Goal: Task Accomplishment & Management: Manage account settings

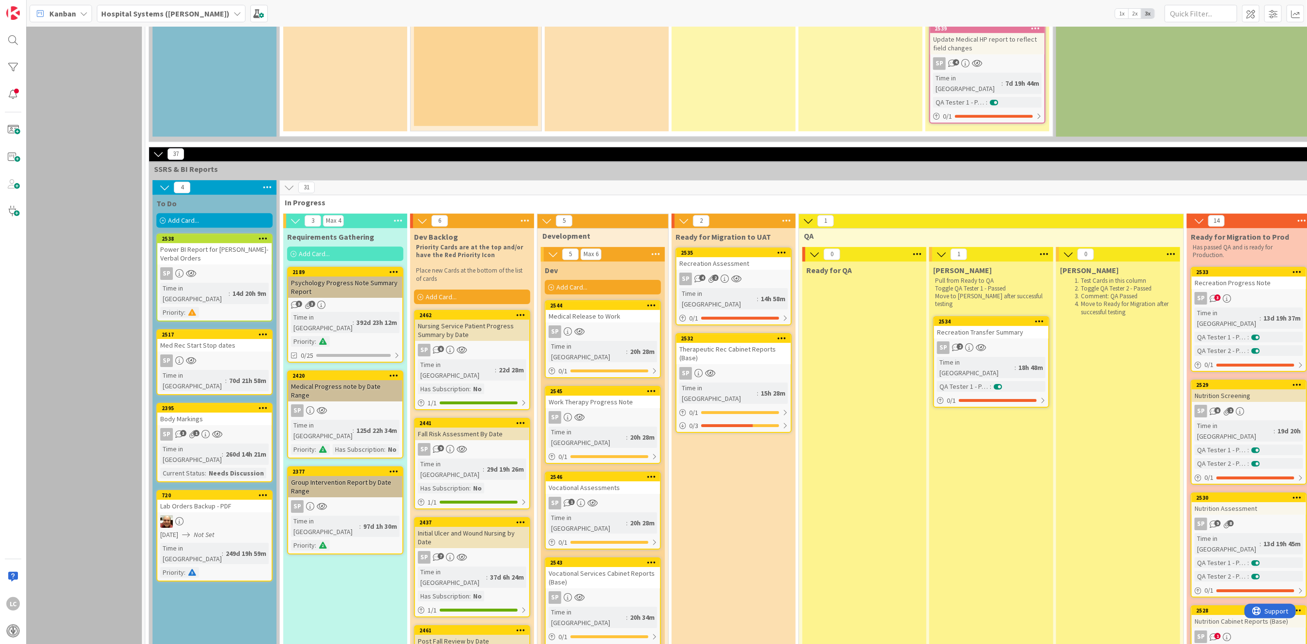
scroll to position [2066, 12]
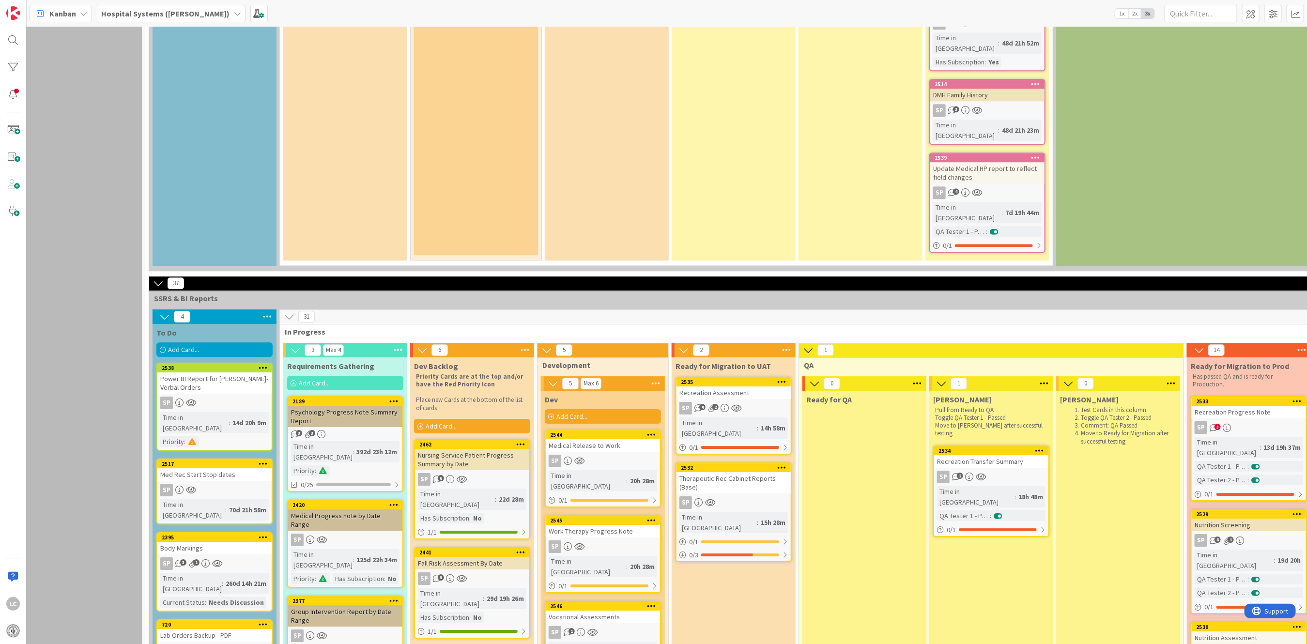
click at [723, 404] on icon at bounding box center [725, 408] width 8 height 8
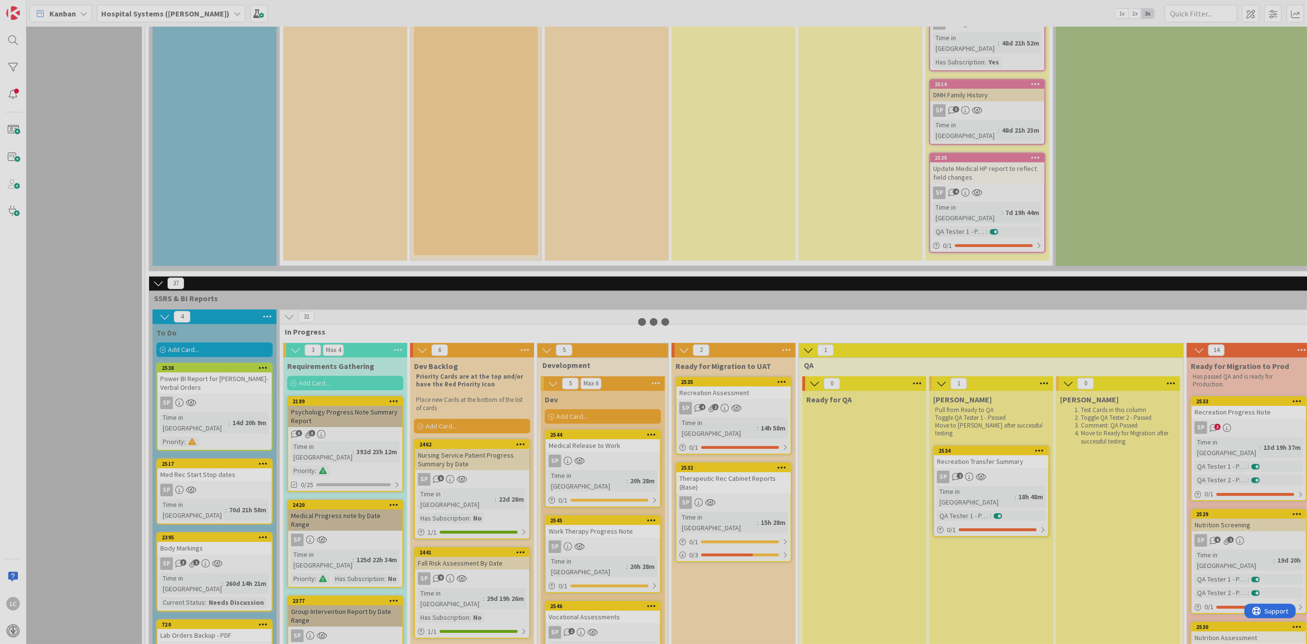
click at [723, 186] on div at bounding box center [653, 322] width 1307 height 644
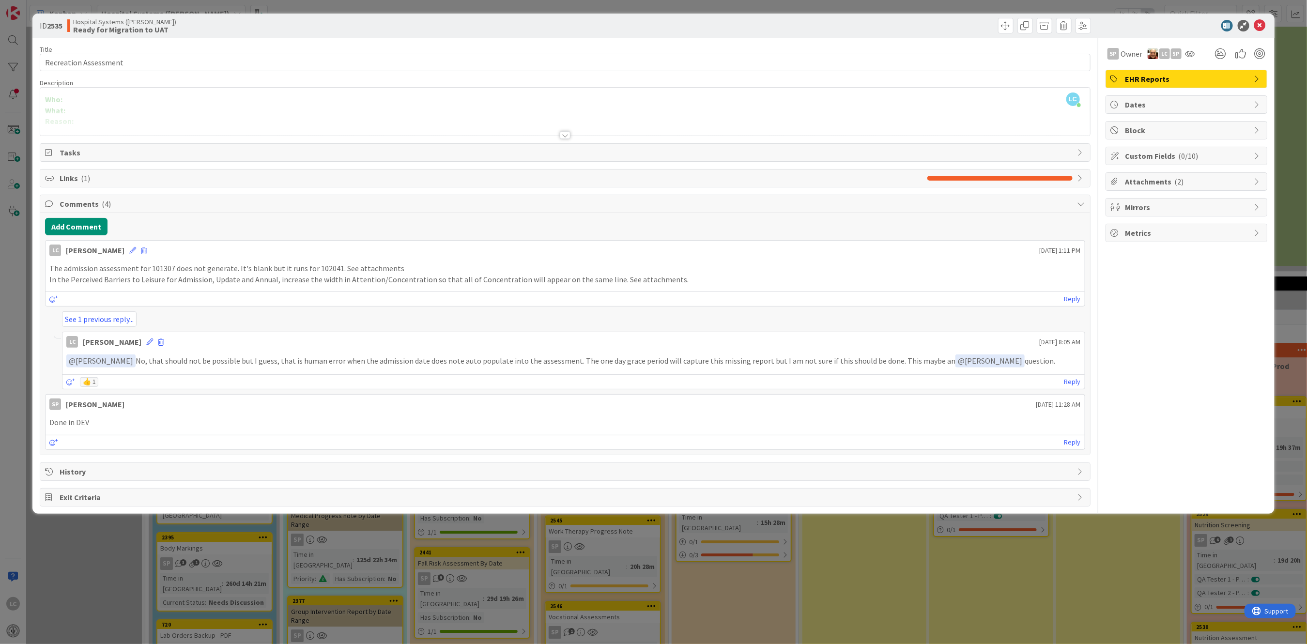
click at [565, 134] on div at bounding box center [565, 135] width 11 height 8
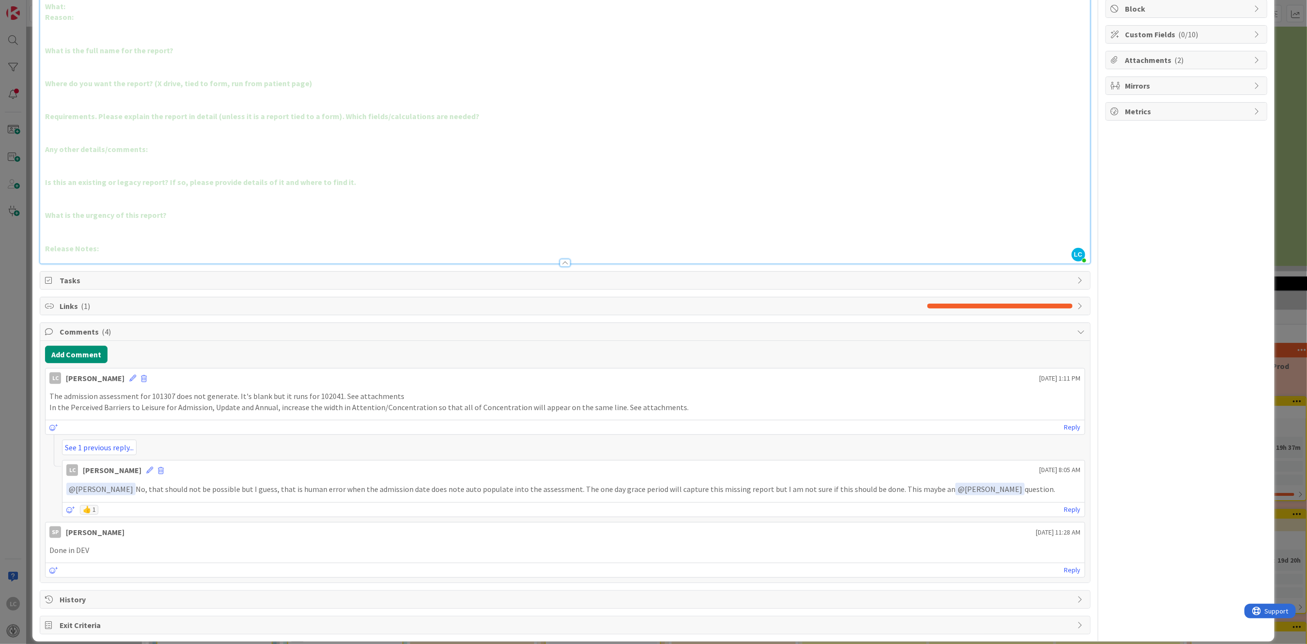
scroll to position [133, 0]
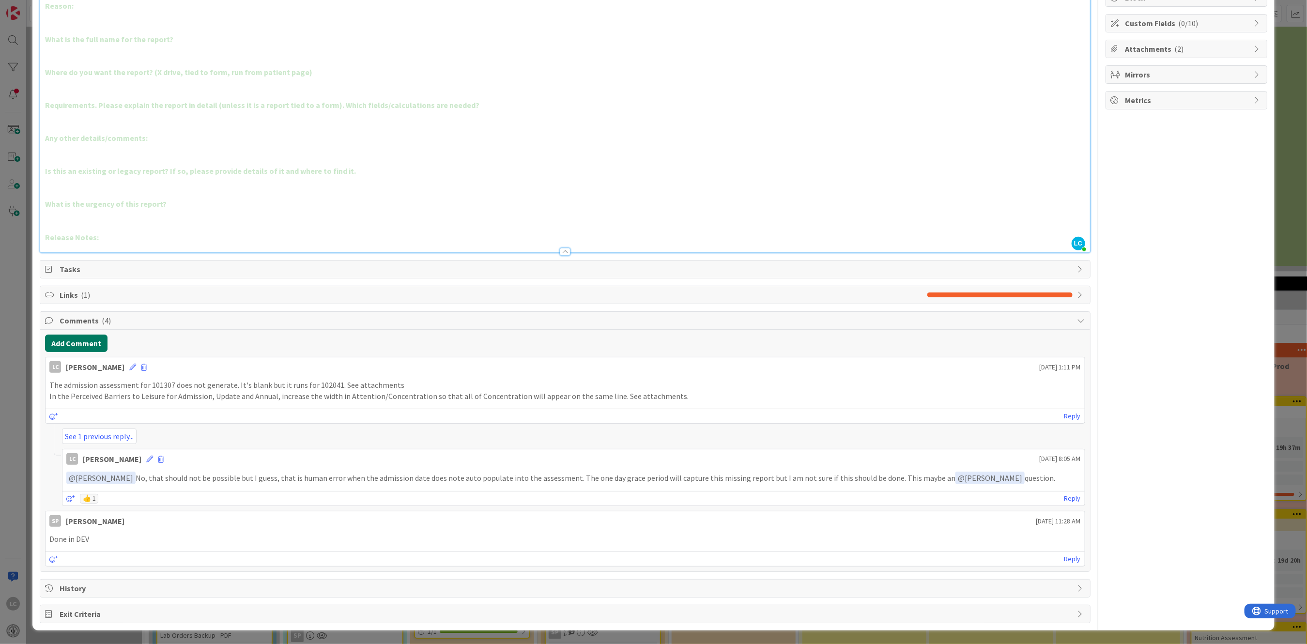
click at [78, 344] on button "Add Comment" at bounding box center [76, 343] width 62 height 17
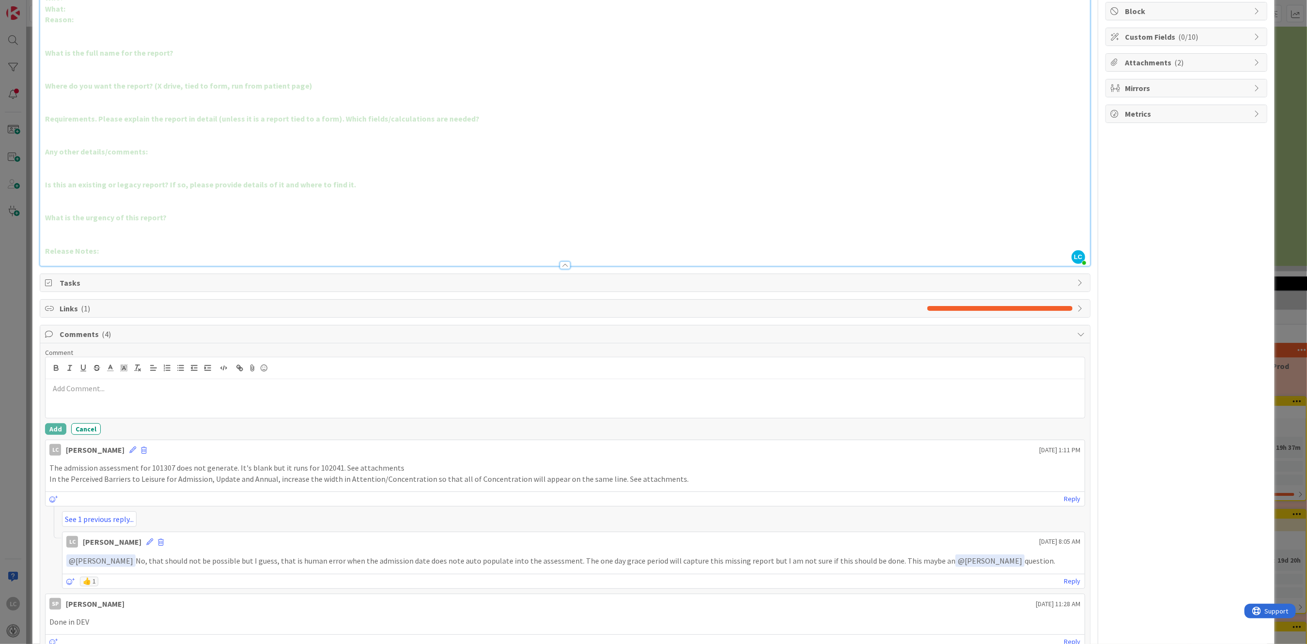
scroll to position [0, 0]
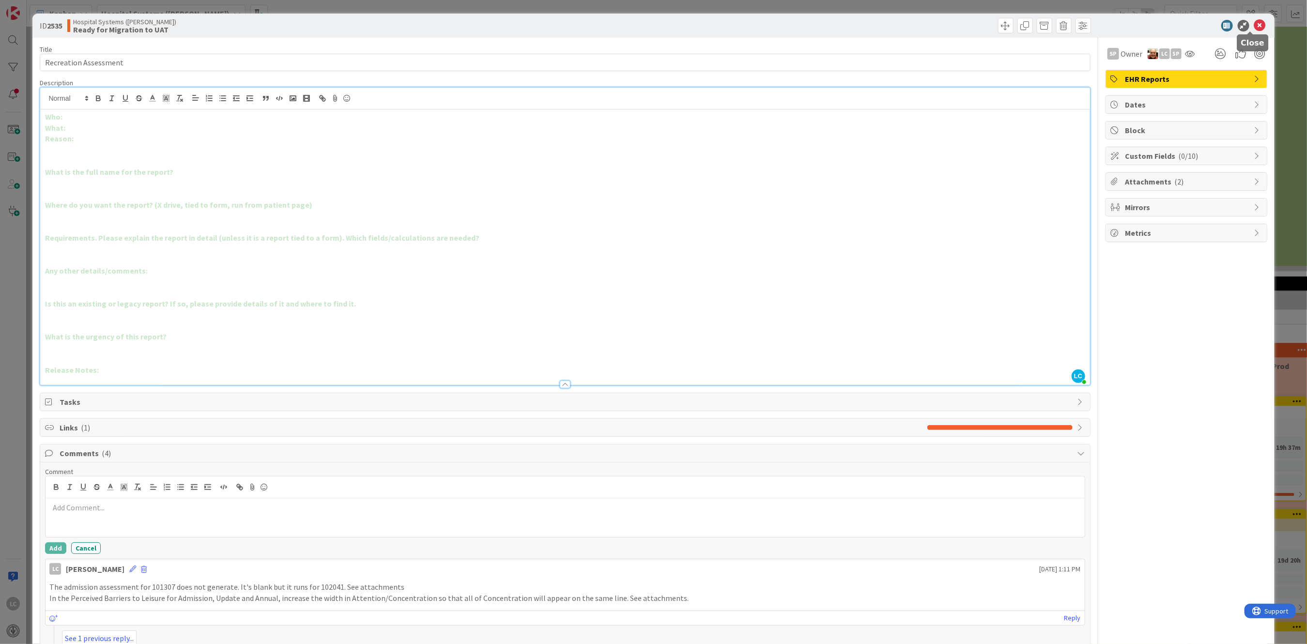
click at [1254, 23] on icon at bounding box center [1260, 26] width 12 height 12
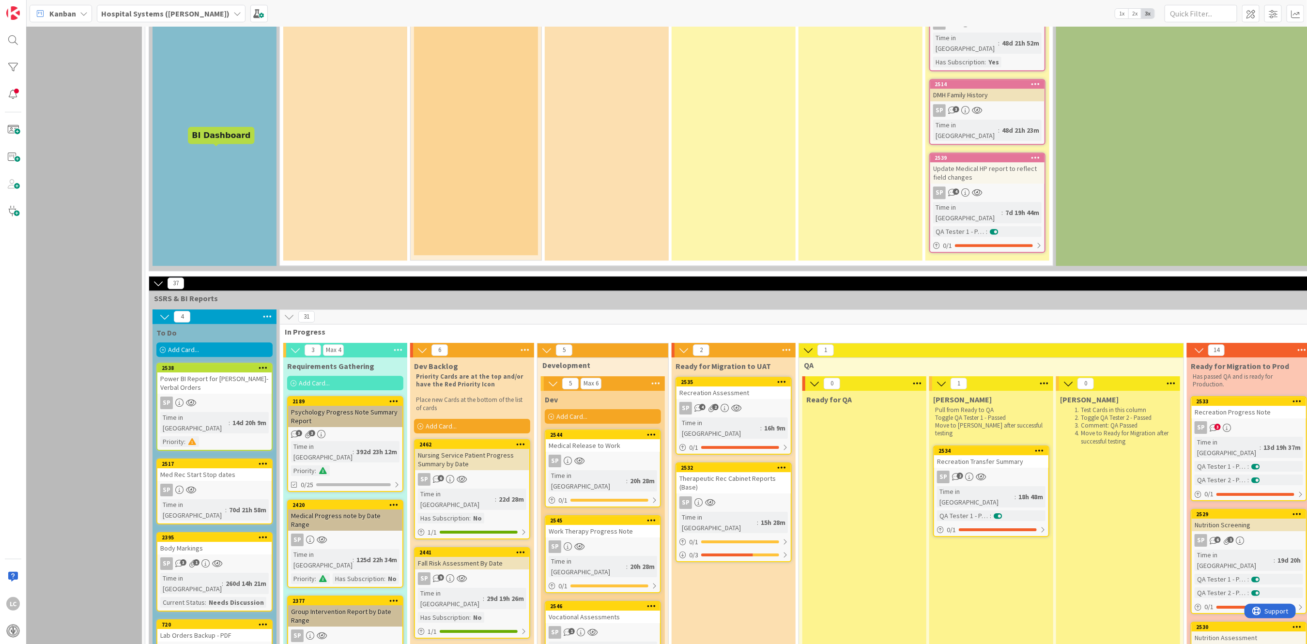
click at [185, 365] on div "2538" at bounding box center [217, 368] width 110 height 7
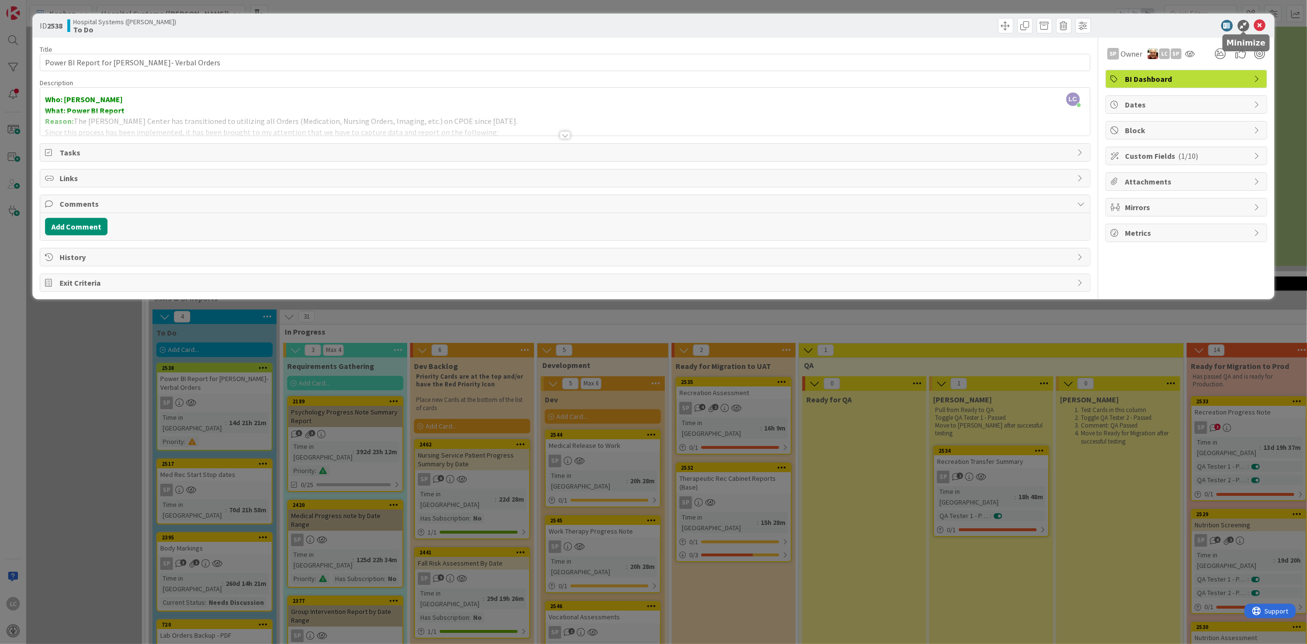
click at [1257, 18] on div "ID 2538 Hospital Systems ([PERSON_NAME]) To Do" at bounding box center [653, 26] width 1242 height 24
click at [1257, 22] on icon at bounding box center [1260, 26] width 12 height 12
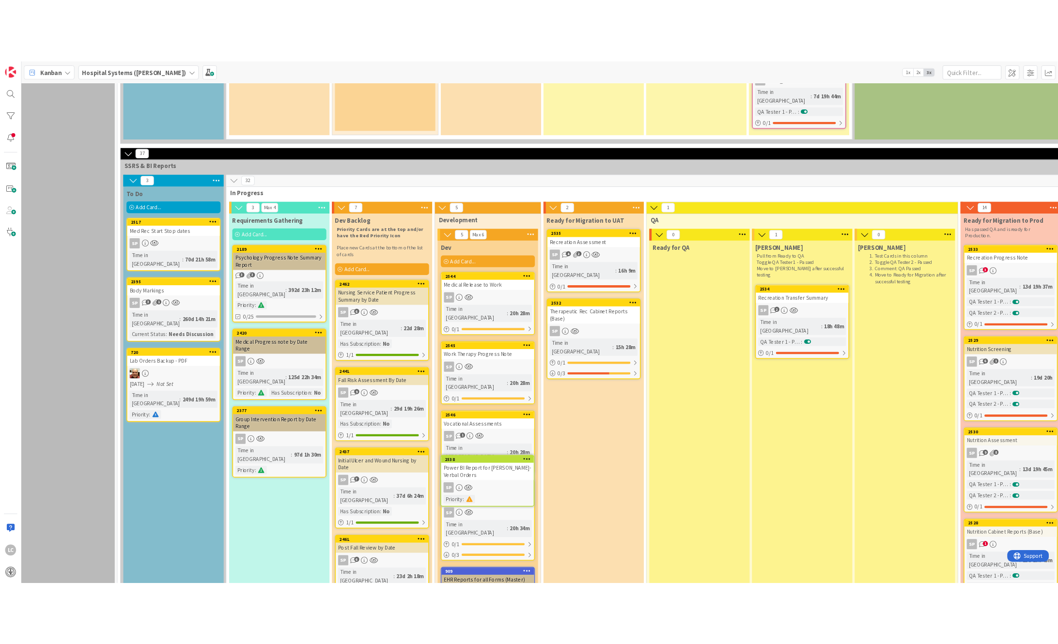
scroll to position [2237, 12]
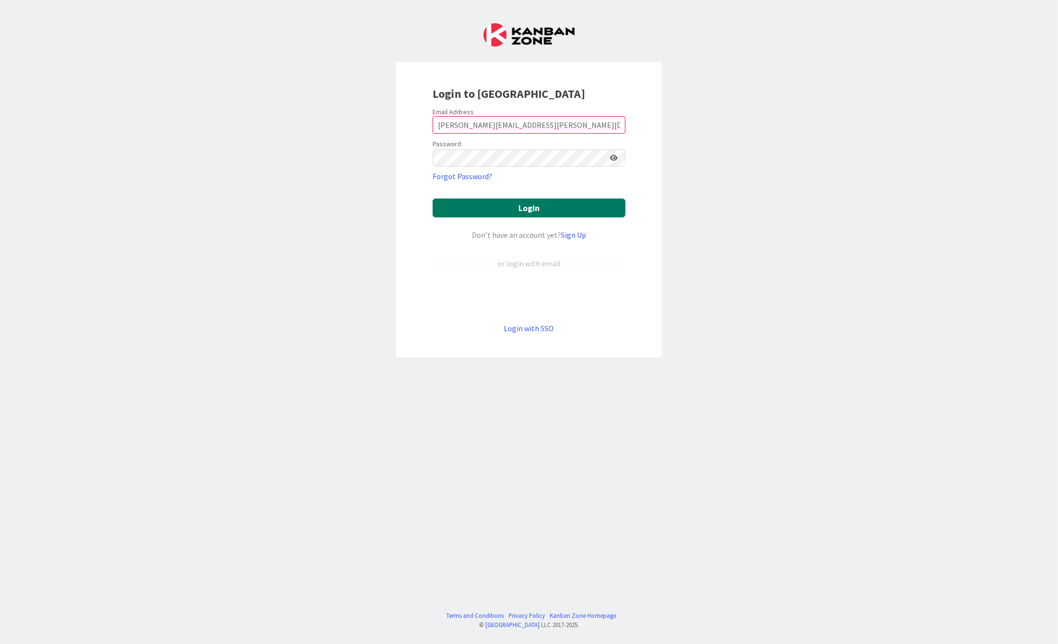
click at [489, 200] on button "Login" at bounding box center [528, 208] width 193 height 19
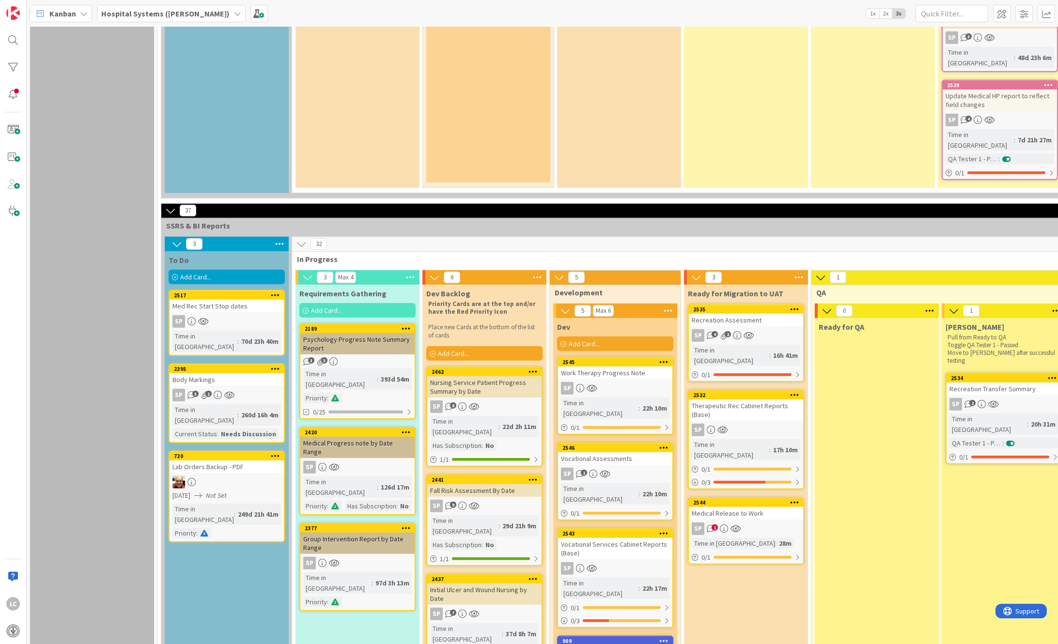
scroll to position [2131, 0]
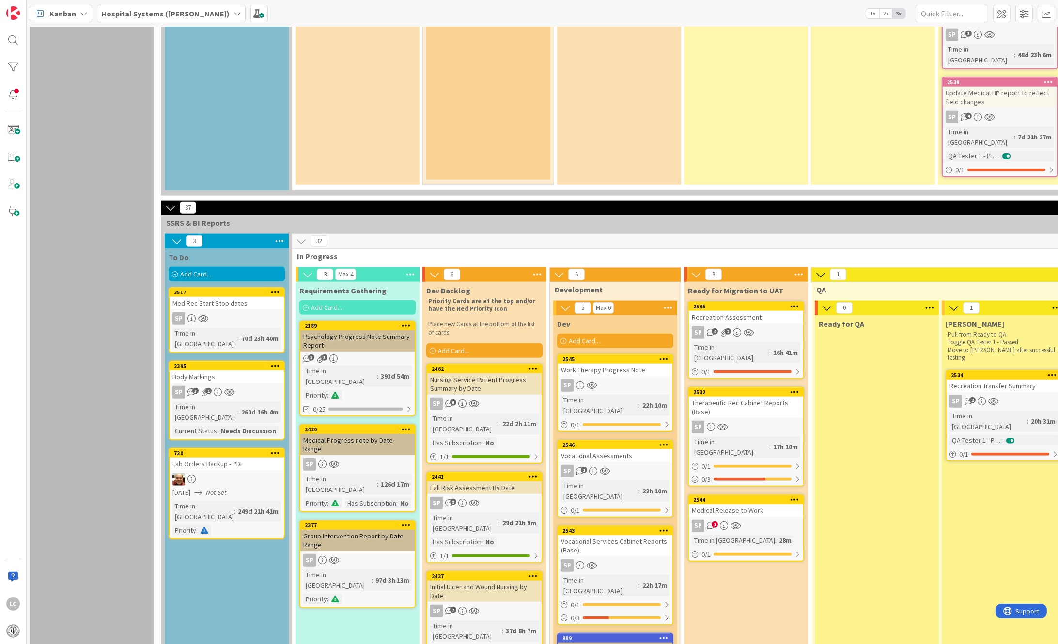
click at [748, 301] on link "2535 Recreation Assessment SP 4 2 Time in [GEOGRAPHIC_DATA] : 16h 41m 0 / 1" at bounding box center [746, 340] width 116 height 78
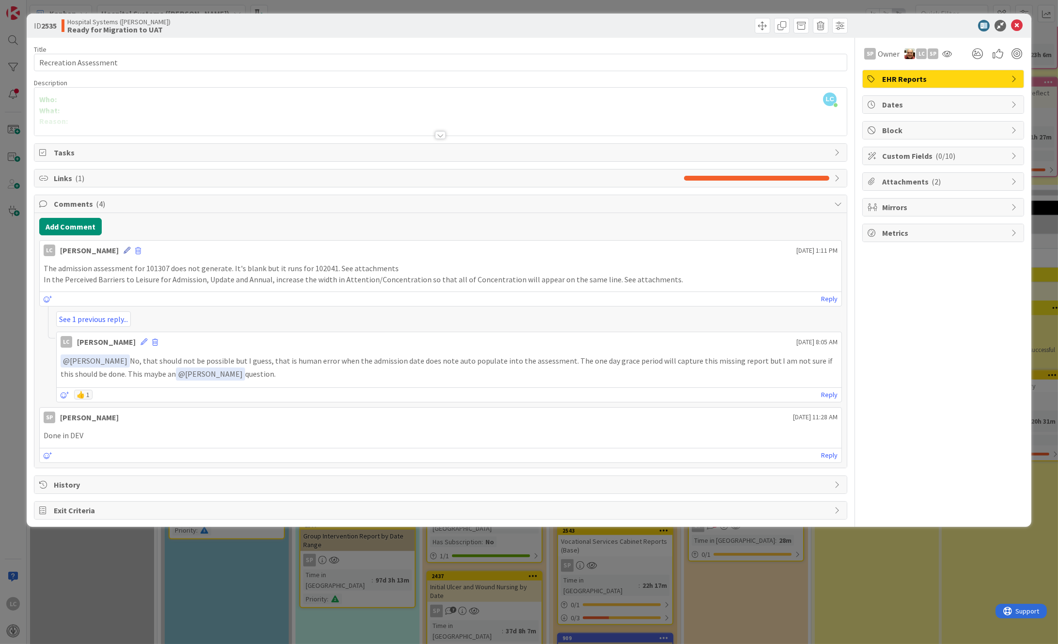
click at [130, 249] on icon at bounding box center [126, 250] width 7 height 7
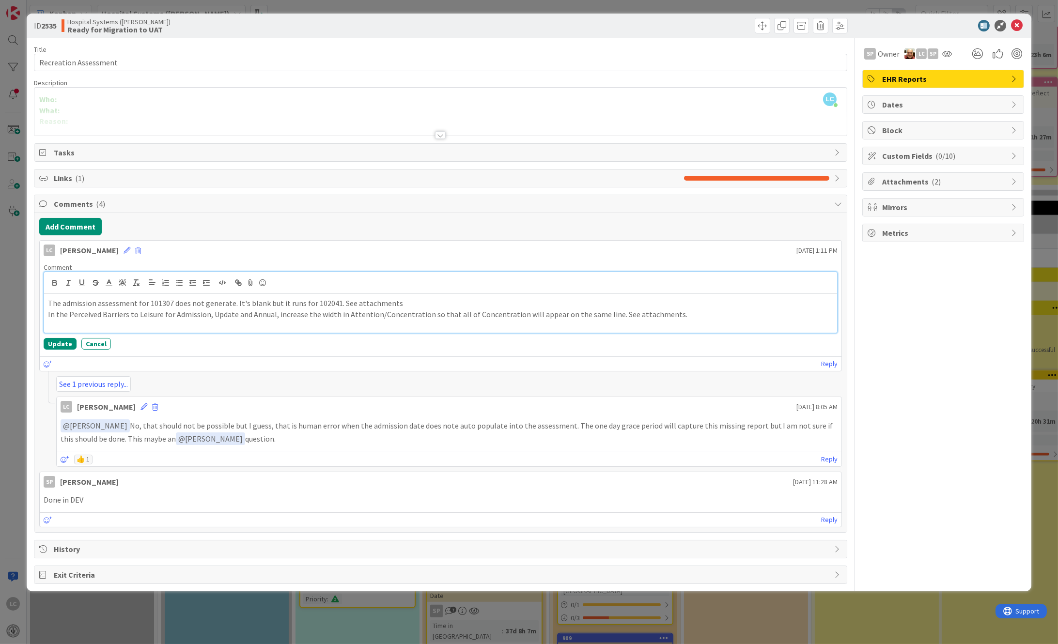
click at [209, 313] on p "In the Perceived Barriers to Leisure for Admission, Update and Annual, increase…" at bounding box center [440, 314] width 785 height 11
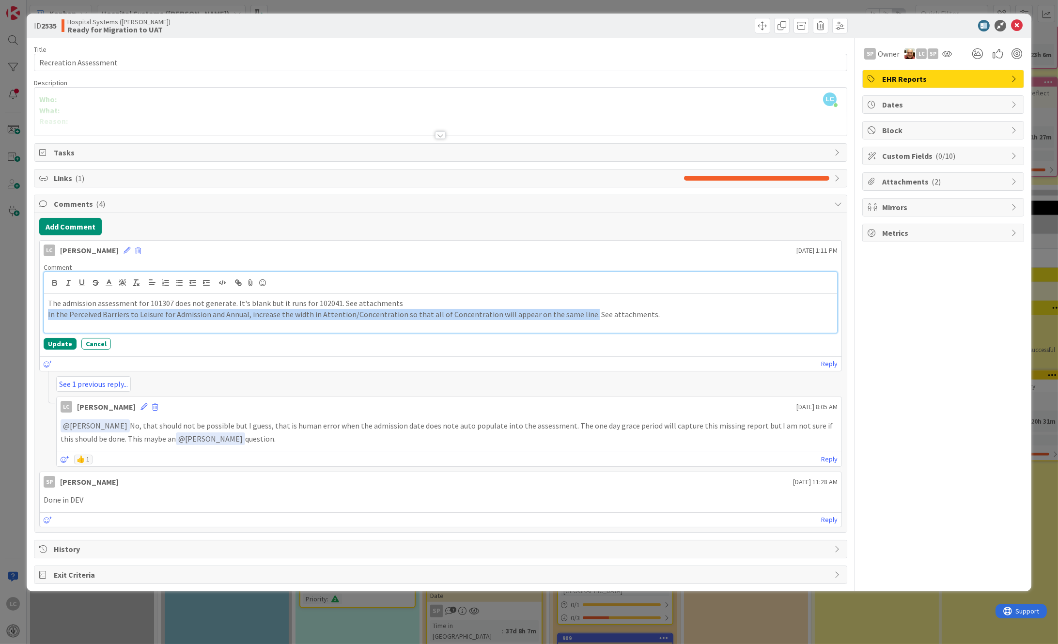
drag, startPoint x: 47, startPoint y: 316, endPoint x: 577, endPoint y: 323, distance: 529.3
click at [577, 323] on div "The admission assessment for 101307 does not generate. It's blank but it runs f…" at bounding box center [440, 313] width 793 height 39
copy p "In the Perceived Barriers to Leisure for Admission and Annual, increase the wid…"
click at [63, 342] on button "Update" at bounding box center [60, 344] width 33 height 12
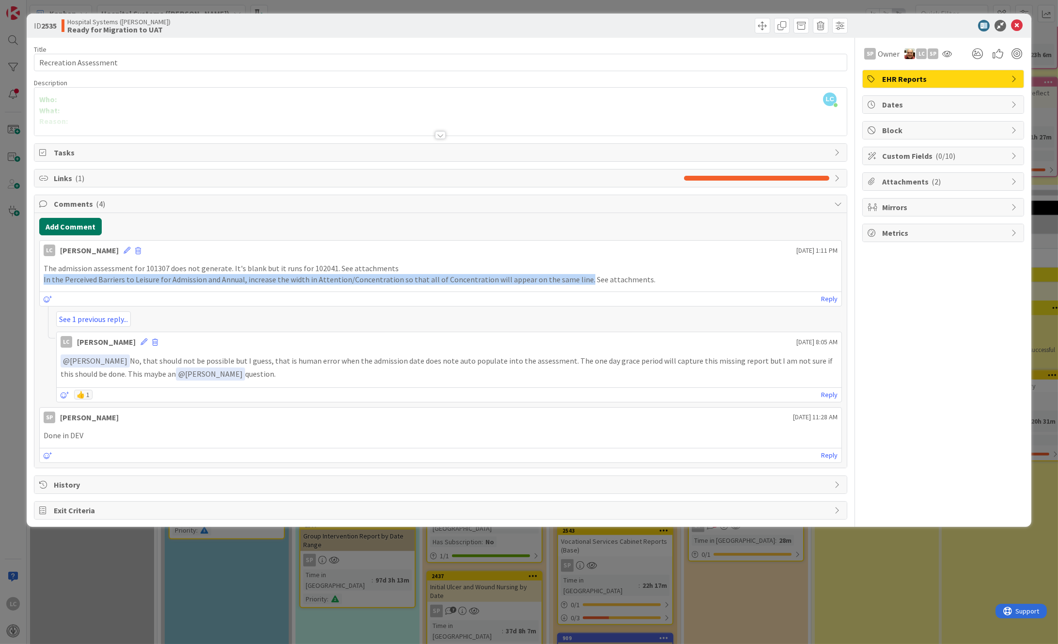
click at [50, 222] on button "Add Comment" at bounding box center [70, 226] width 62 height 17
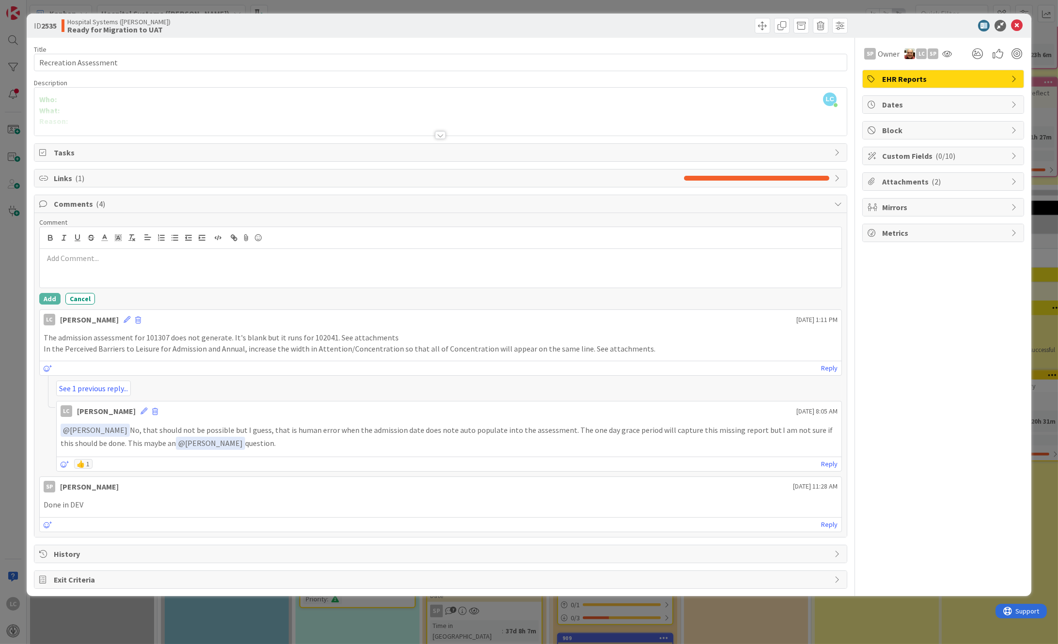
click at [62, 260] on p at bounding box center [441, 258] width 794 height 11
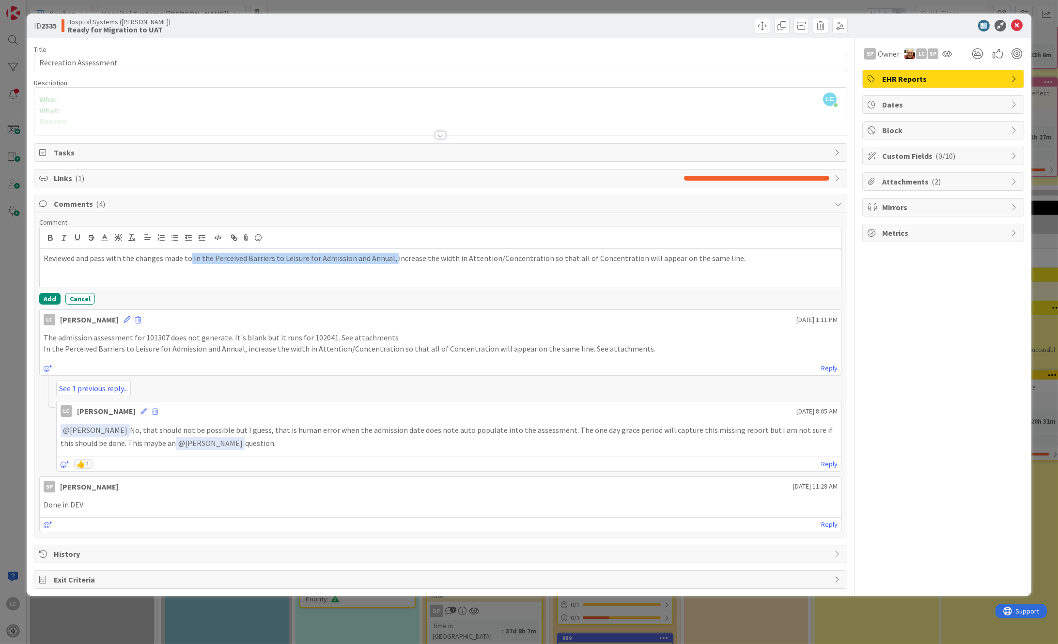
drag, startPoint x: 189, startPoint y: 259, endPoint x: 390, endPoint y: 263, distance: 201.0
click at [390, 263] on p "Reviewed and pass with the changes made to In the Perceived Barriers to Leisure…" at bounding box center [441, 258] width 794 height 11
click at [43, 297] on button "Add" at bounding box center [49, 299] width 21 height 12
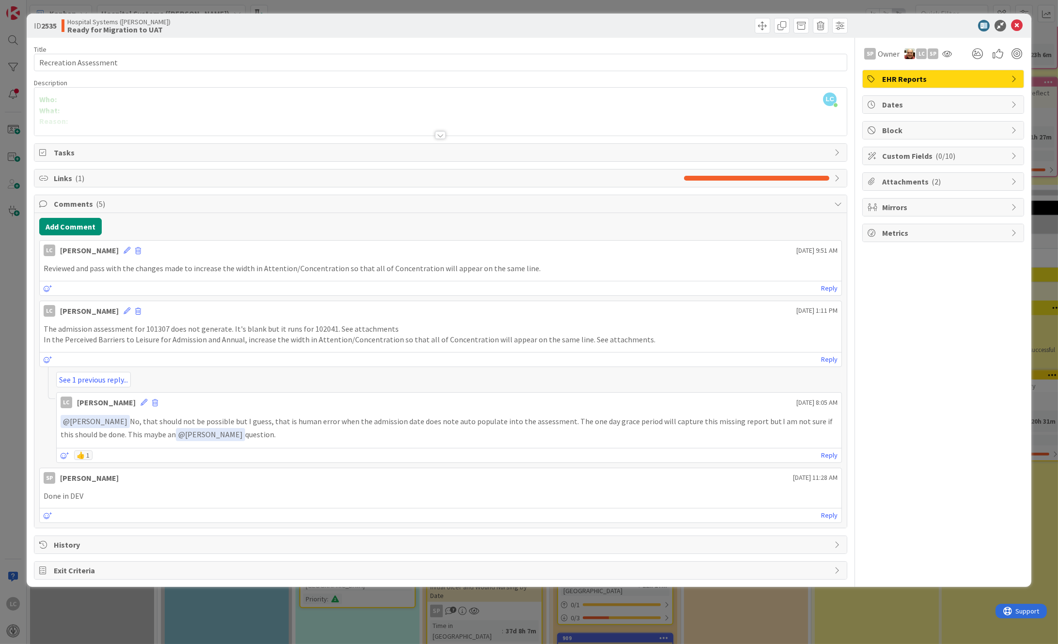
click at [887, 187] on span "Attachments ( 2 )" at bounding box center [944, 182] width 124 height 12
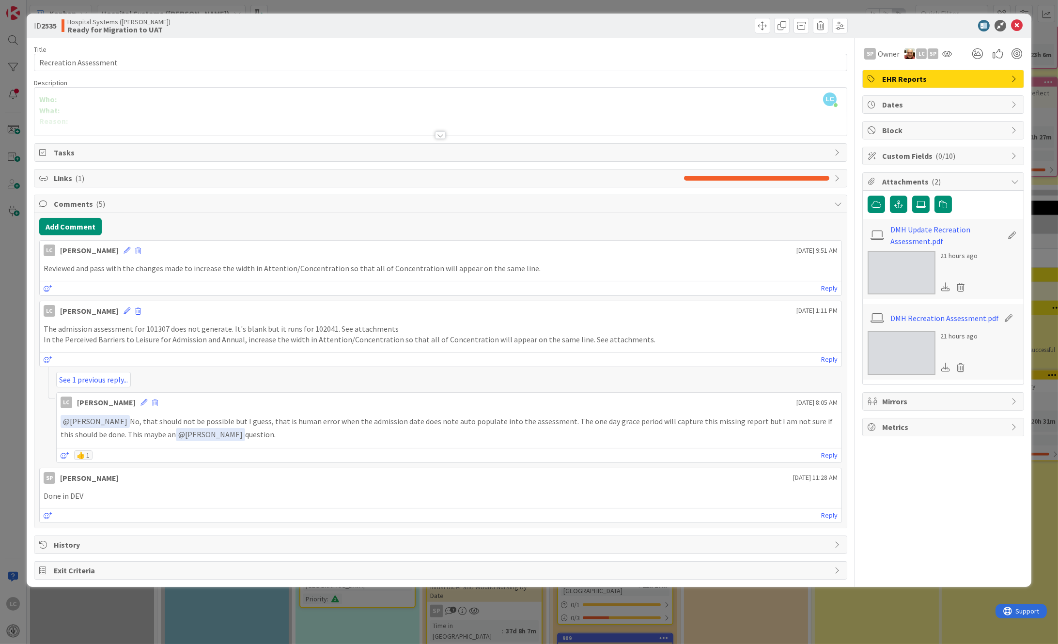
click at [886, 179] on span "Attachments ( 2 )" at bounding box center [944, 182] width 124 height 12
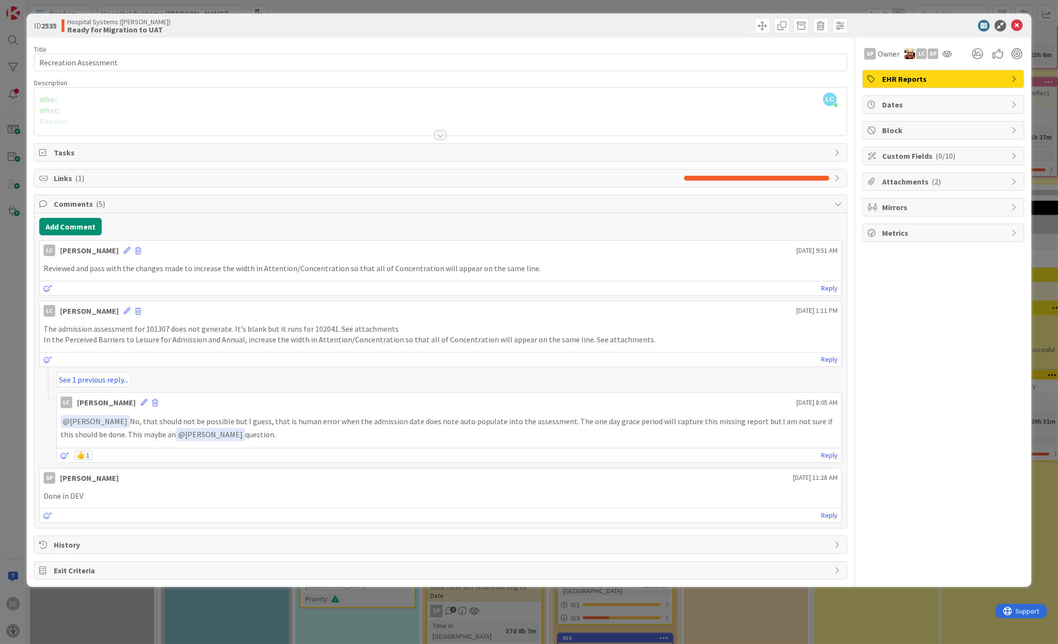
click at [881, 154] on div "Custom Fields ( 0/10 )" at bounding box center [942, 155] width 161 height 17
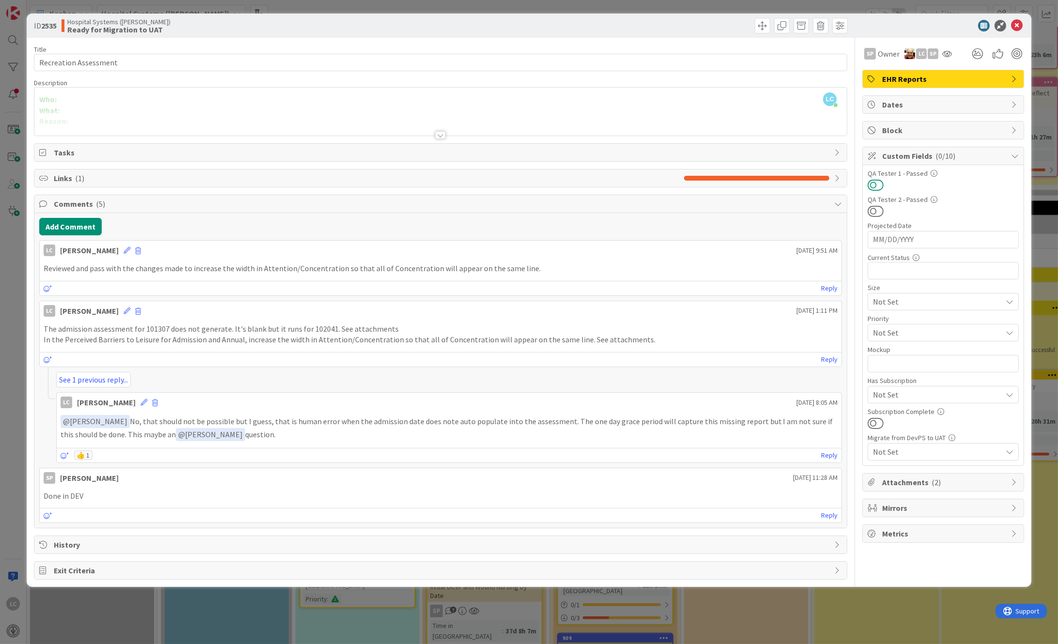
click at [876, 184] on button at bounding box center [875, 185] width 16 height 13
click at [1017, 26] on icon at bounding box center [1017, 26] width 12 height 12
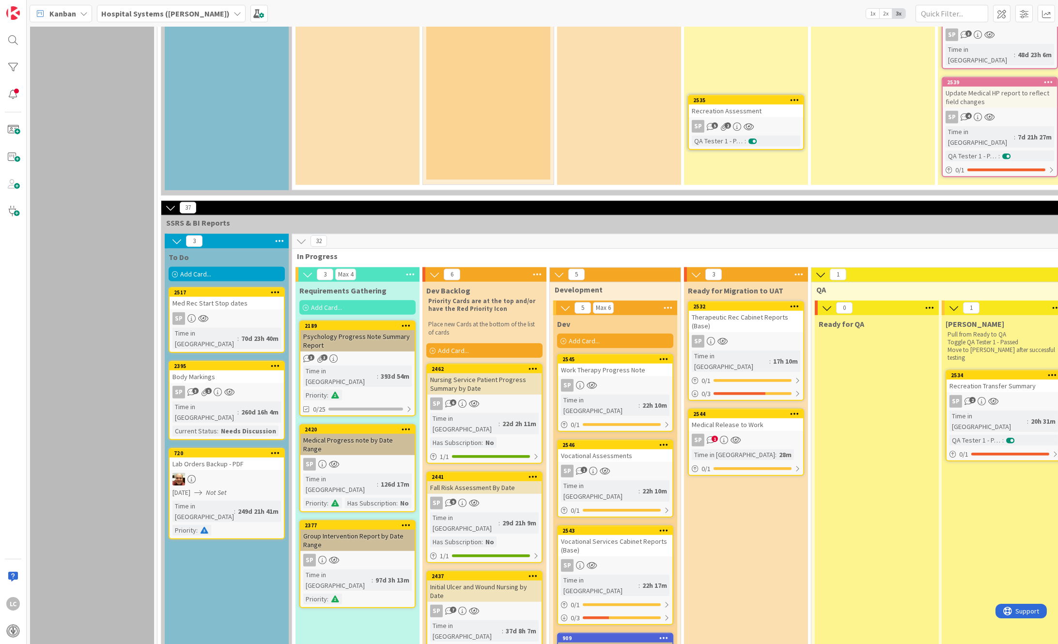
scroll to position [2125, 0]
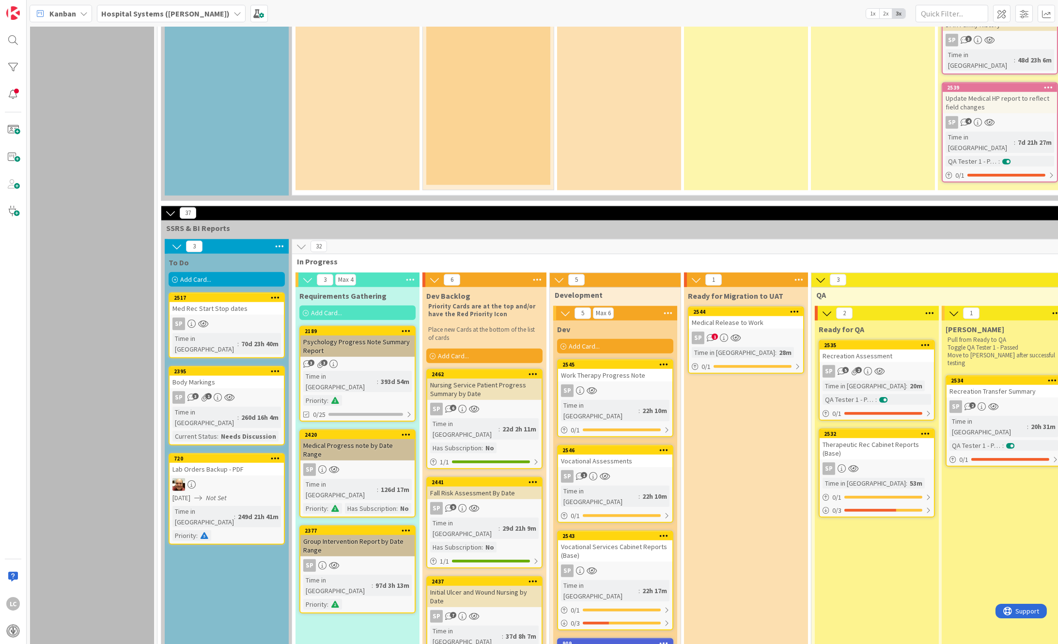
click at [285, 636] on div "1 Backlog Add Card... 1061 Med Refill - [PERSON_NAME] Time in [GEOGRAPHIC_DATA]…" at bounding box center [542, 335] width 1031 height 617
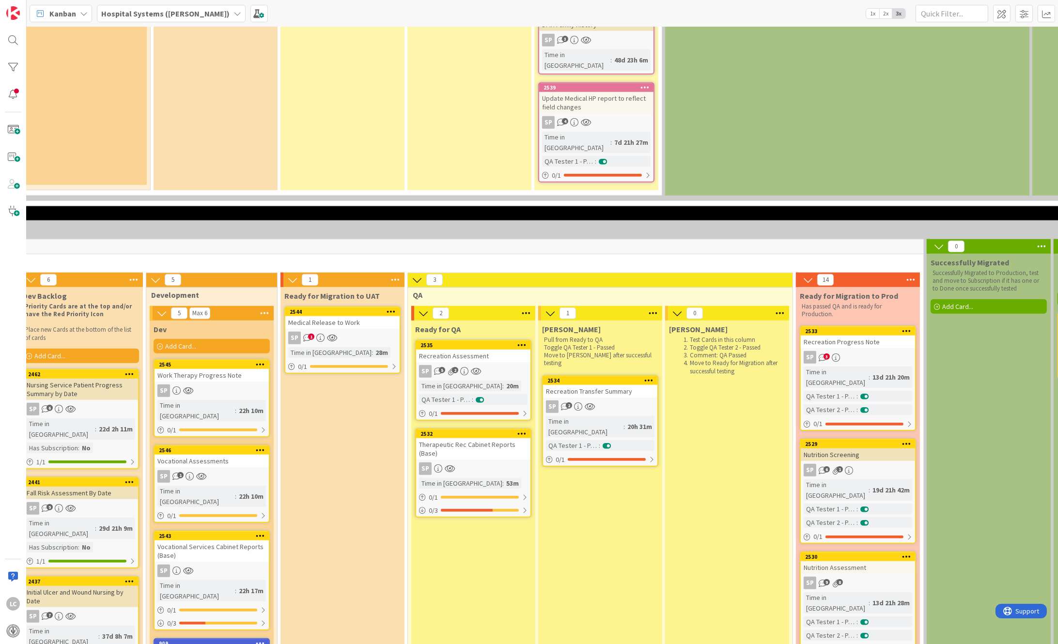
scroll to position [2125, 661]
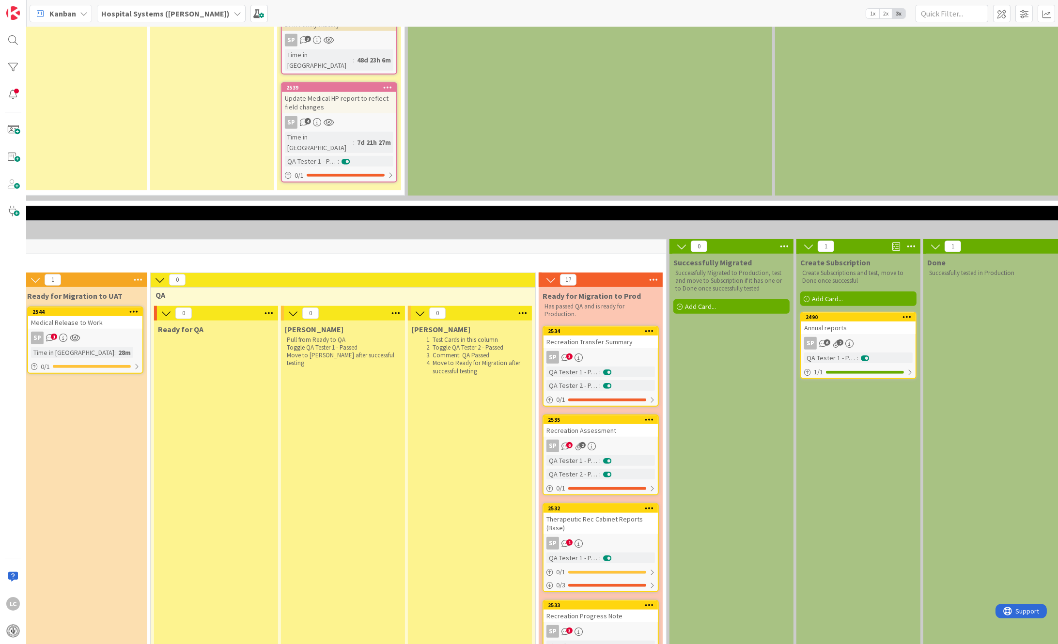
click at [566, 380] on div "QA Tester 2 - Passed" at bounding box center [572, 385] width 53 height 11
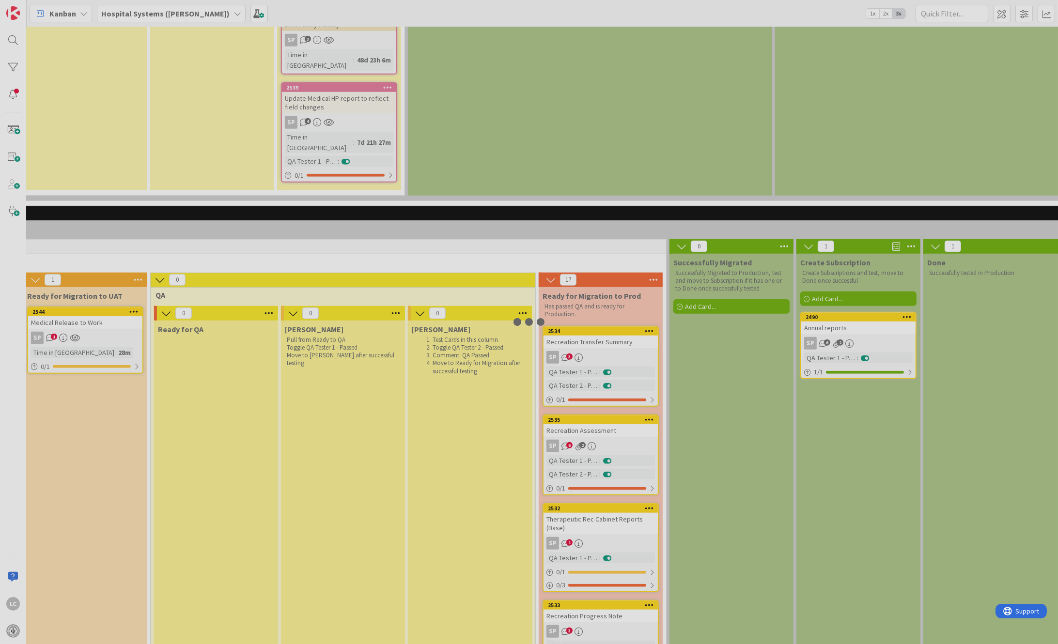
click at [566, 166] on div at bounding box center [529, 322] width 1058 height 644
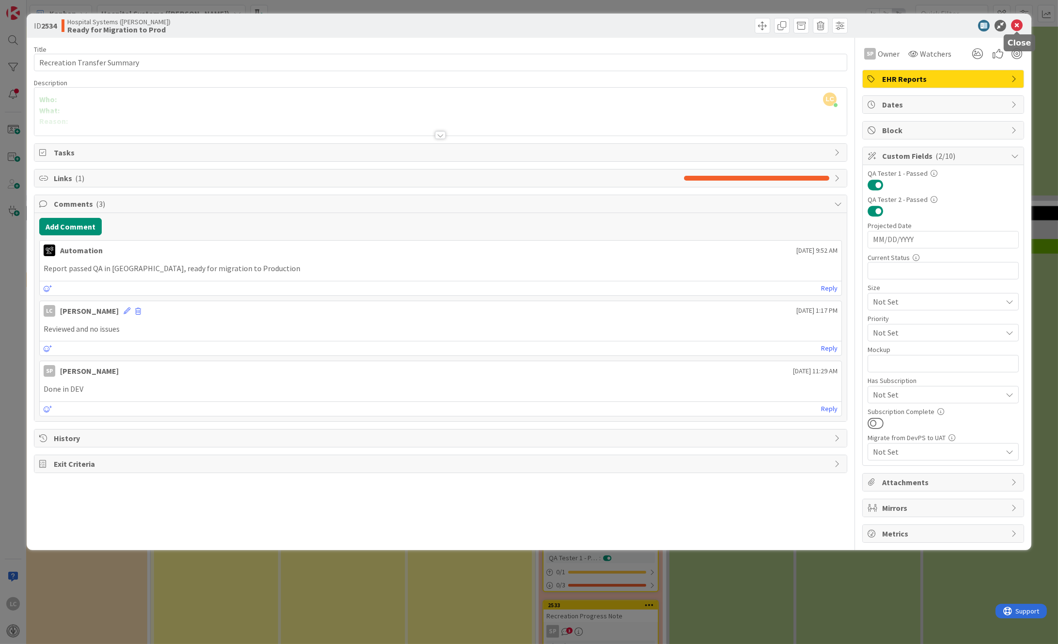
click at [1017, 28] on icon at bounding box center [1017, 26] width 12 height 12
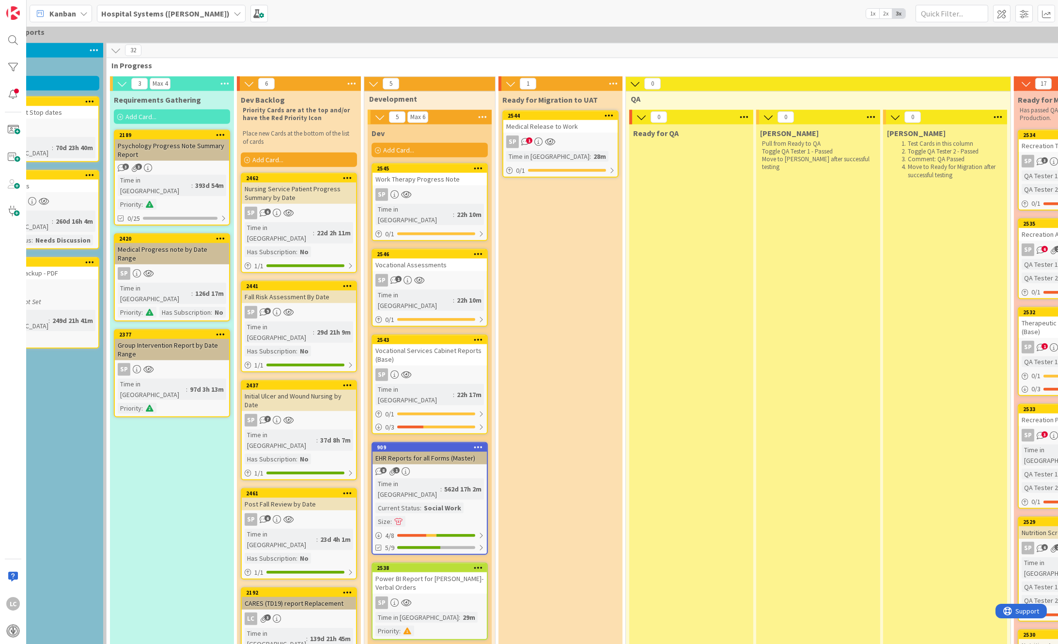
scroll to position [2292, 185]
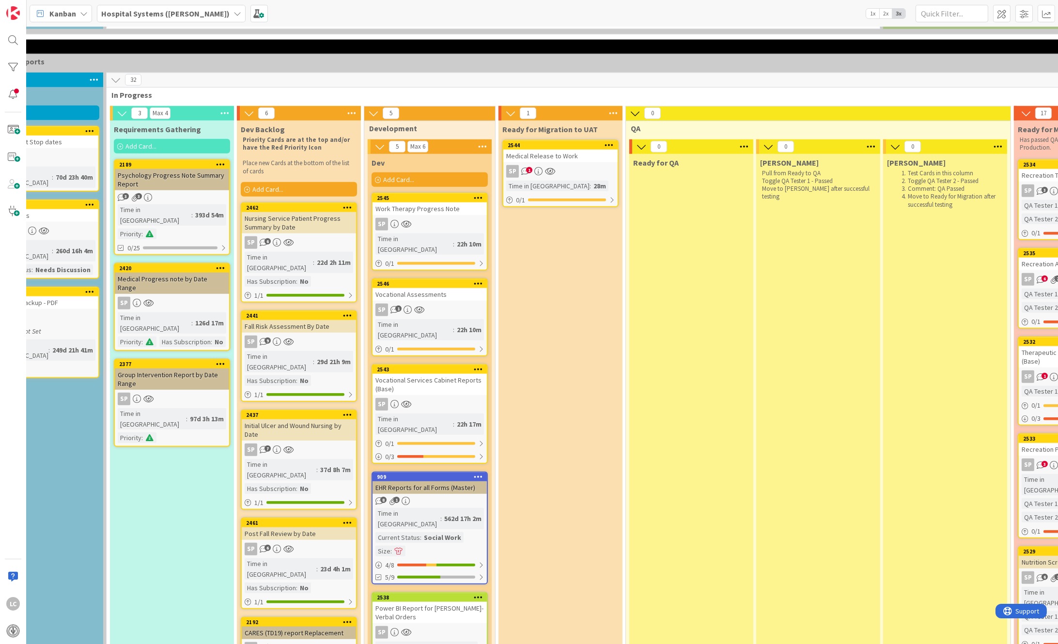
click at [421, 602] on div "Power BI Report for [PERSON_NAME]- Verbal Orders" at bounding box center [429, 612] width 114 height 21
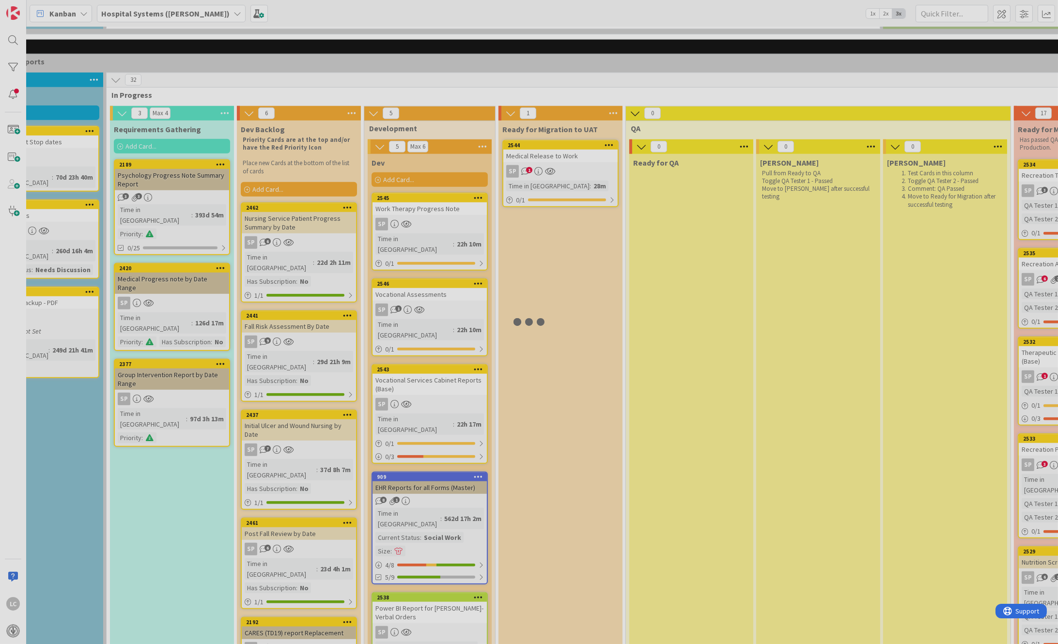
click at [421, 362] on div at bounding box center [529, 322] width 1058 height 644
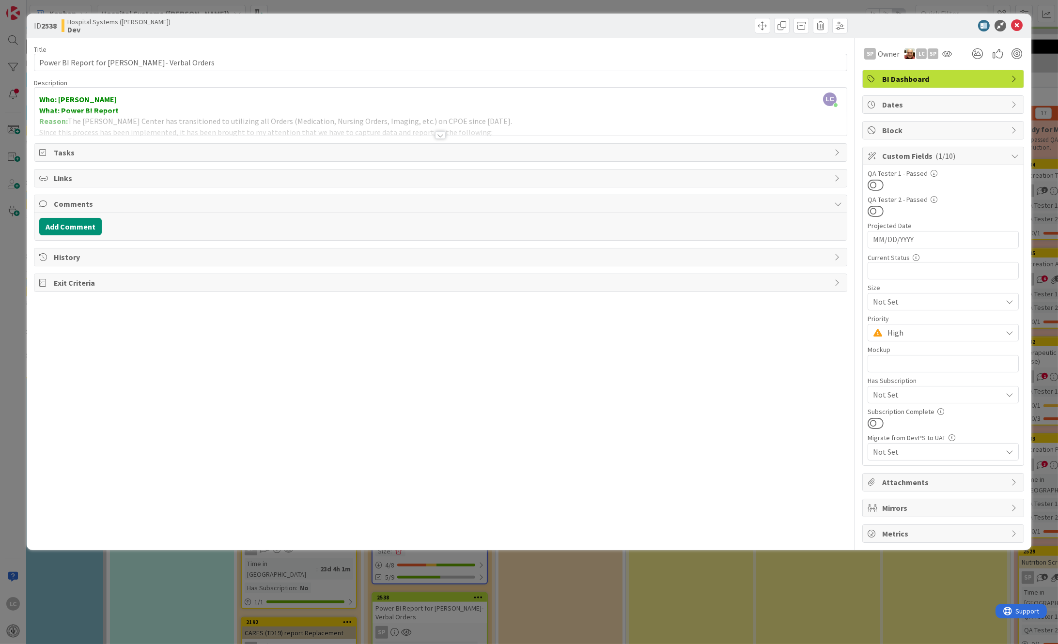
click at [443, 134] on div at bounding box center [440, 135] width 11 height 8
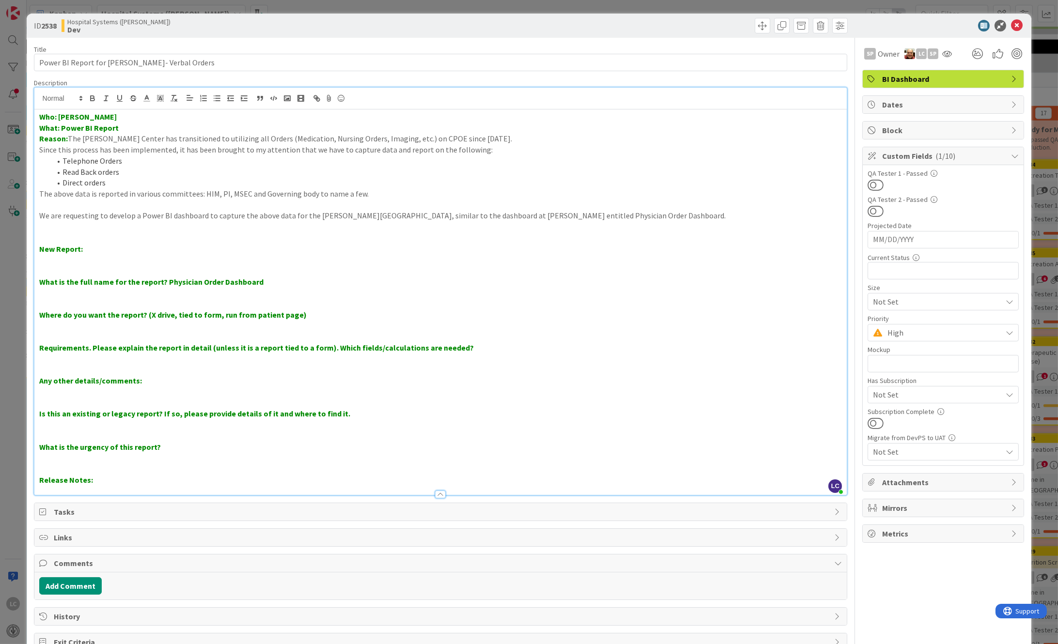
click at [41, 233] on p at bounding box center [440, 237] width 803 height 11
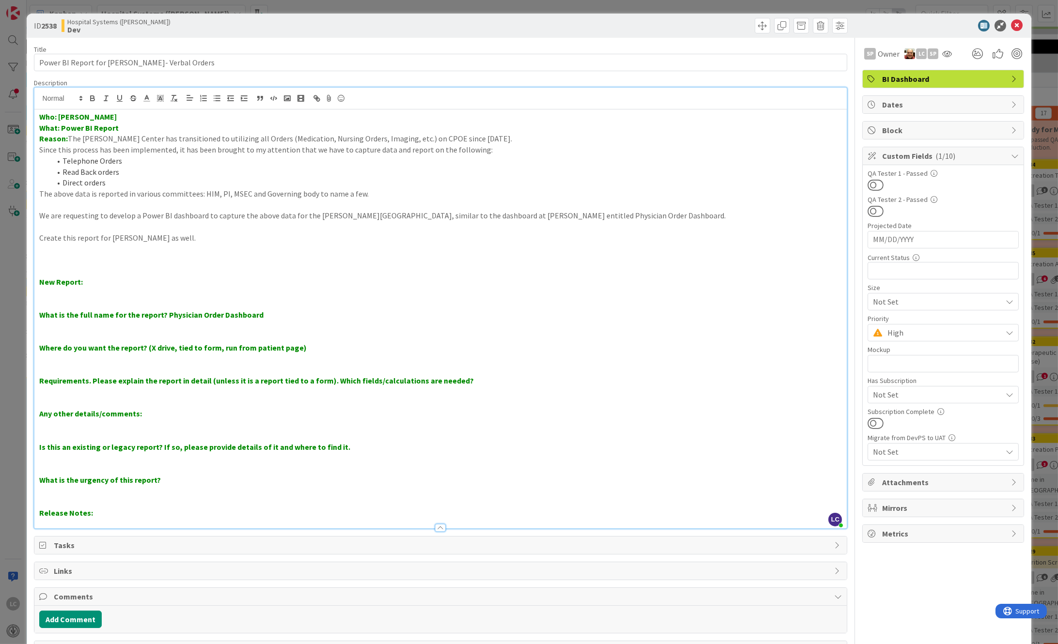
click at [116, 117] on p "Who: [PERSON_NAME]" at bounding box center [440, 116] width 803 height 11
click at [60, 621] on button "Add Comment" at bounding box center [70, 619] width 62 height 17
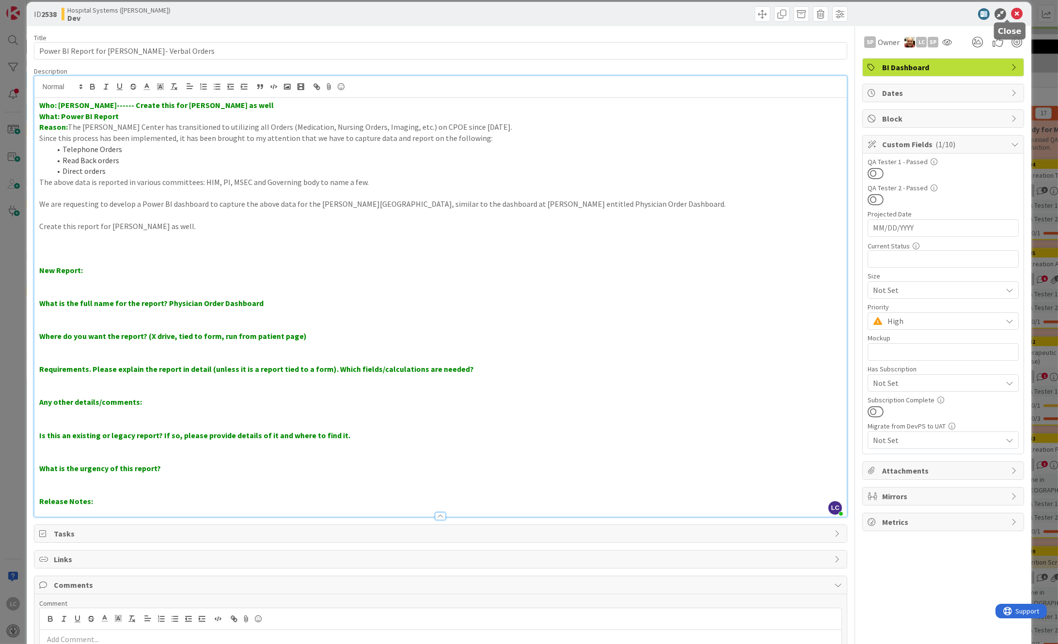
click at [1011, 11] on icon at bounding box center [1017, 14] width 12 height 12
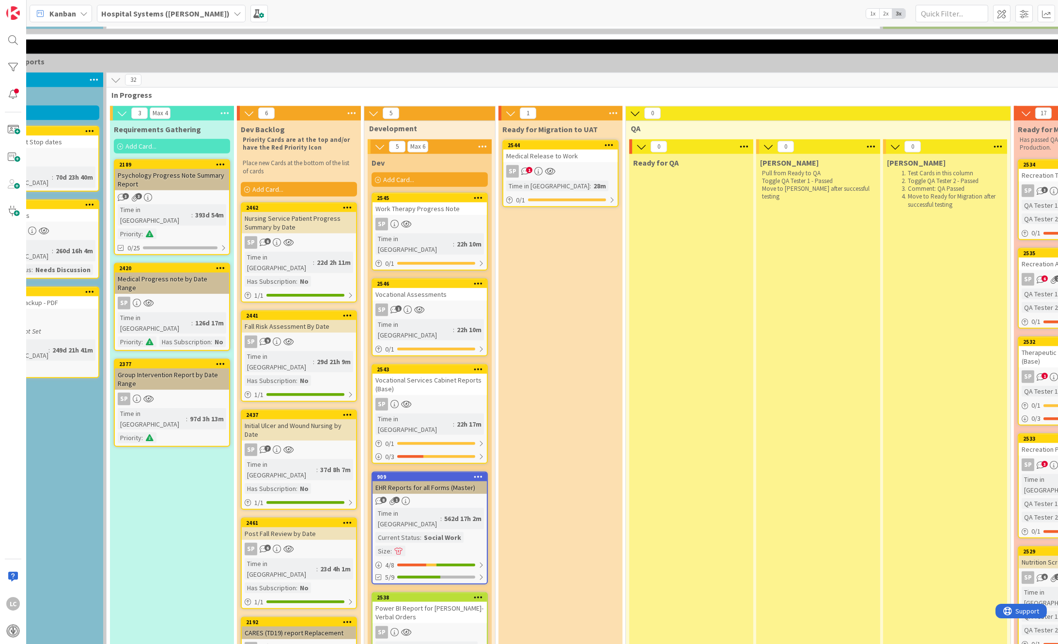
click at [407, 602] on div "Power BI Report for [PERSON_NAME]- Verbal Orders" at bounding box center [429, 612] width 114 height 21
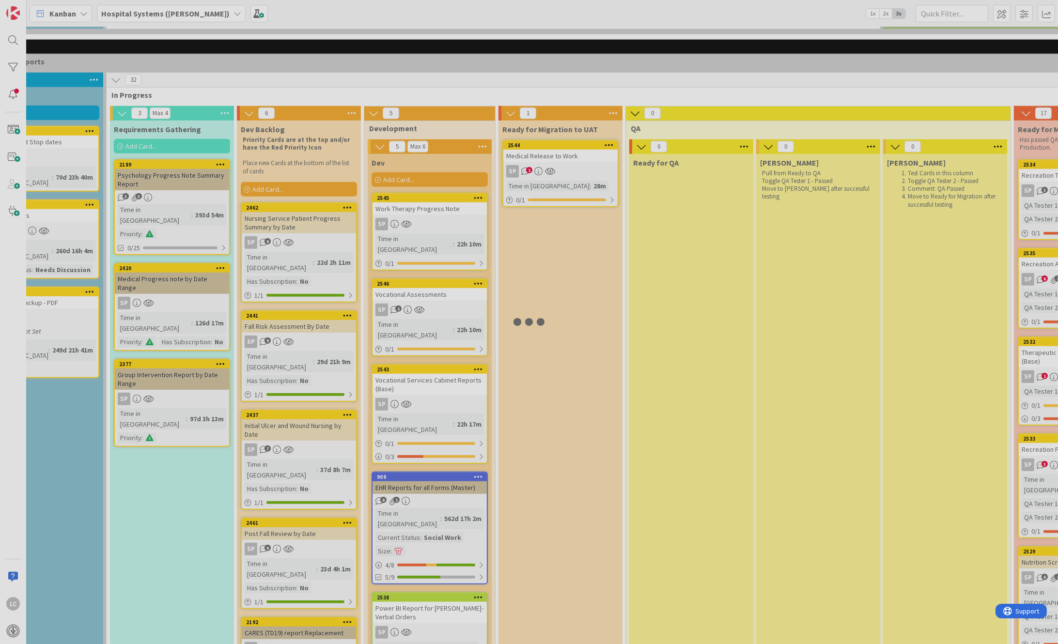
click at [407, 358] on div at bounding box center [529, 322] width 1058 height 644
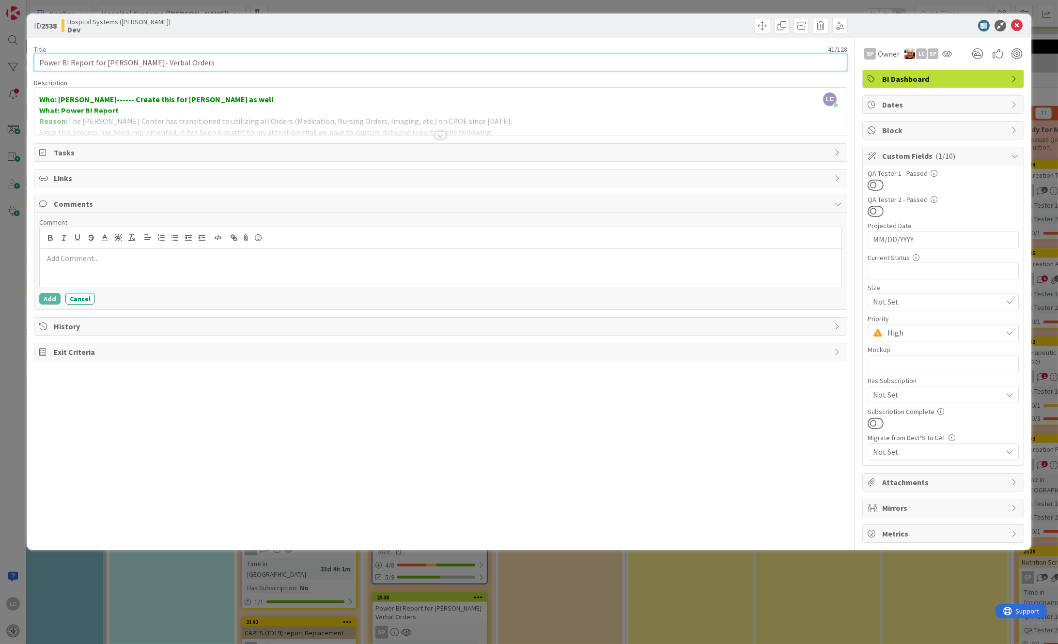
click at [121, 59] on input "Power BI Report for [PERSON_NAME]- Verbal Orders" at bounding box center [441, 62] width 814 height 17
click at [124, 60] on input "Power BI Report for [PERSON_NAME]- Verbal Orders" at bounding box center [441, 62] width 814 height 17
type input "Power BI Report for [PERSON_NAME] & [PERSON_NAME]- Verbal Orders"
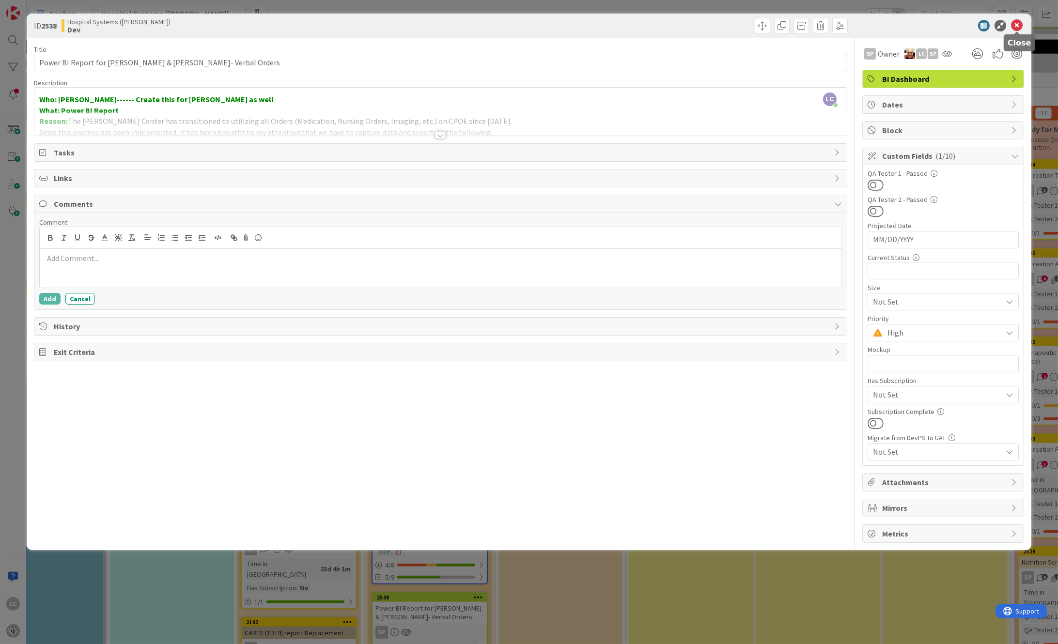
click at [1018, 24] on icon at bounding box center [1017, 26] width 12 height 12
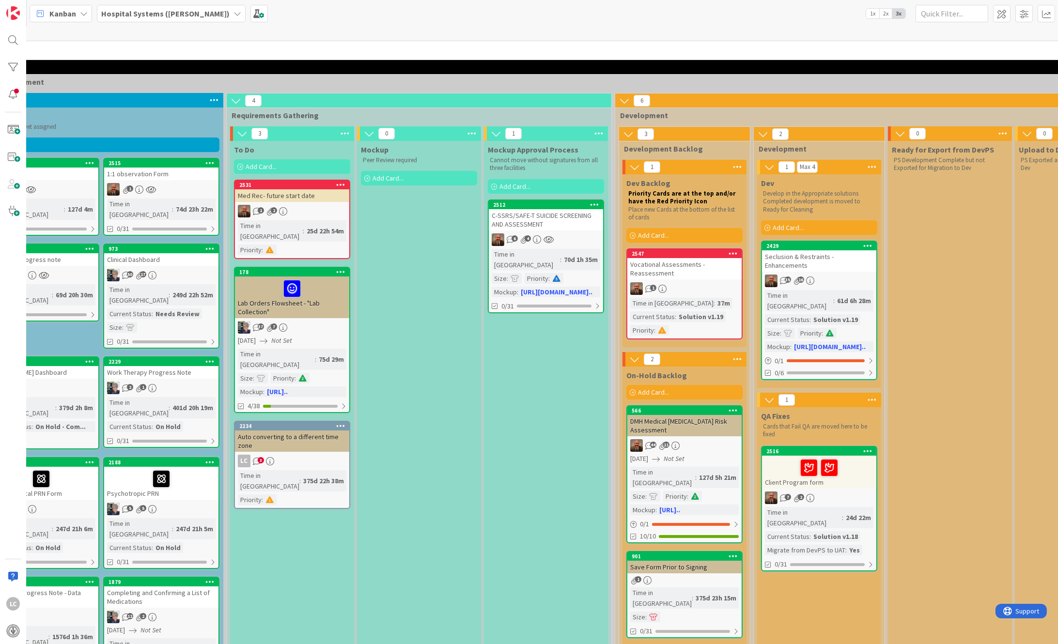
scroll to position [0, 185]
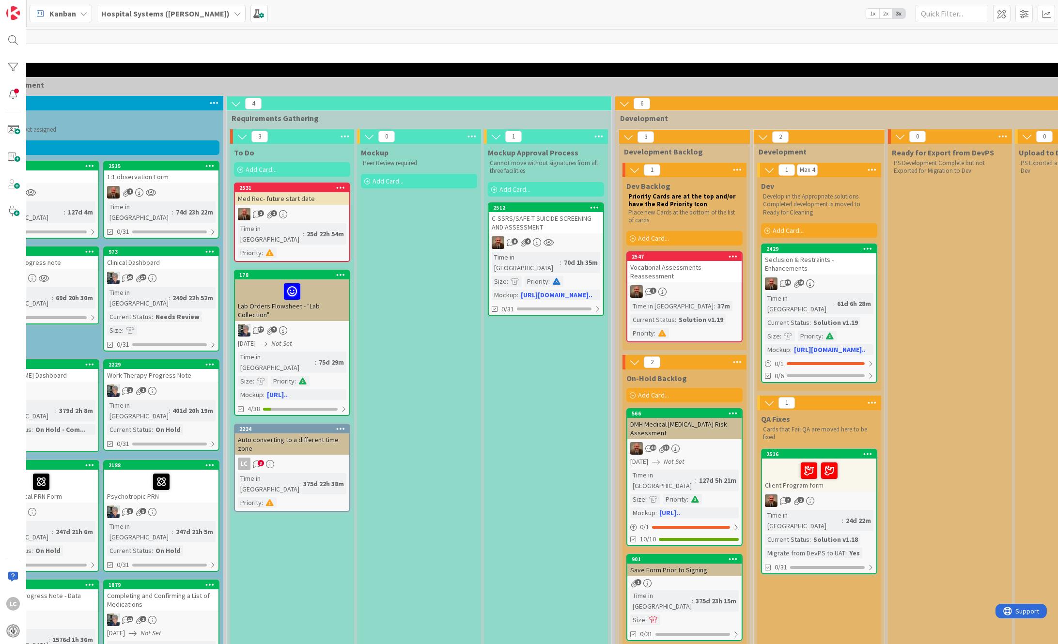
click at [281, 433] on div "Auto converting to a different time zone" at bounding box center [292, 443] width 114 height 21
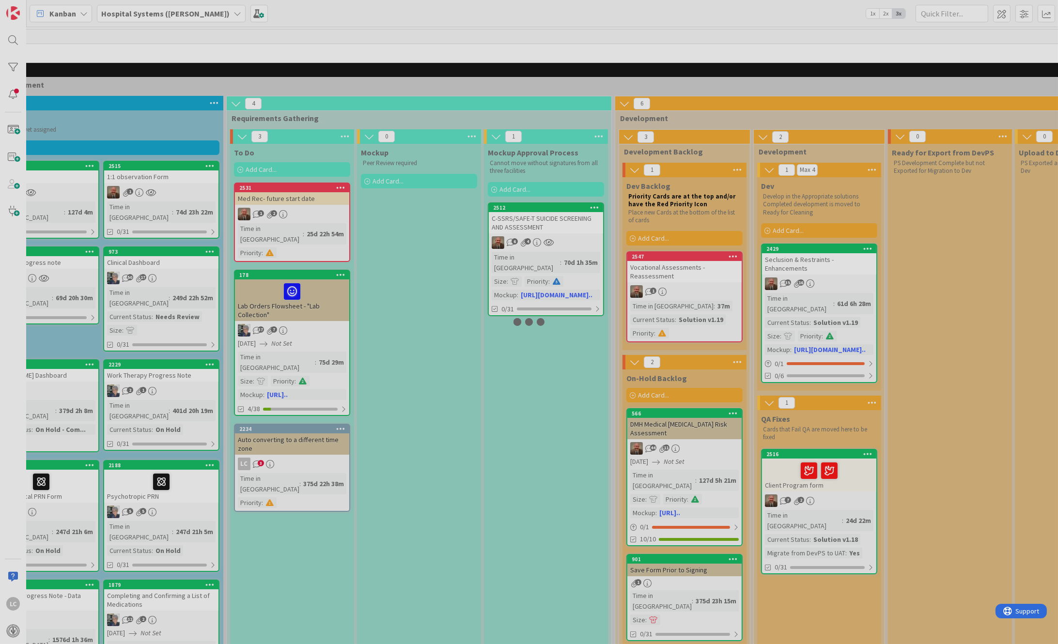
click at [281, 413] on div "1 Backlog Add Card... 1061 Med Refill - [PERSON_NAME] Time in [GEOGRAPHIC_DATA]…" at bounding box center [542, 335] width 1031 height 617
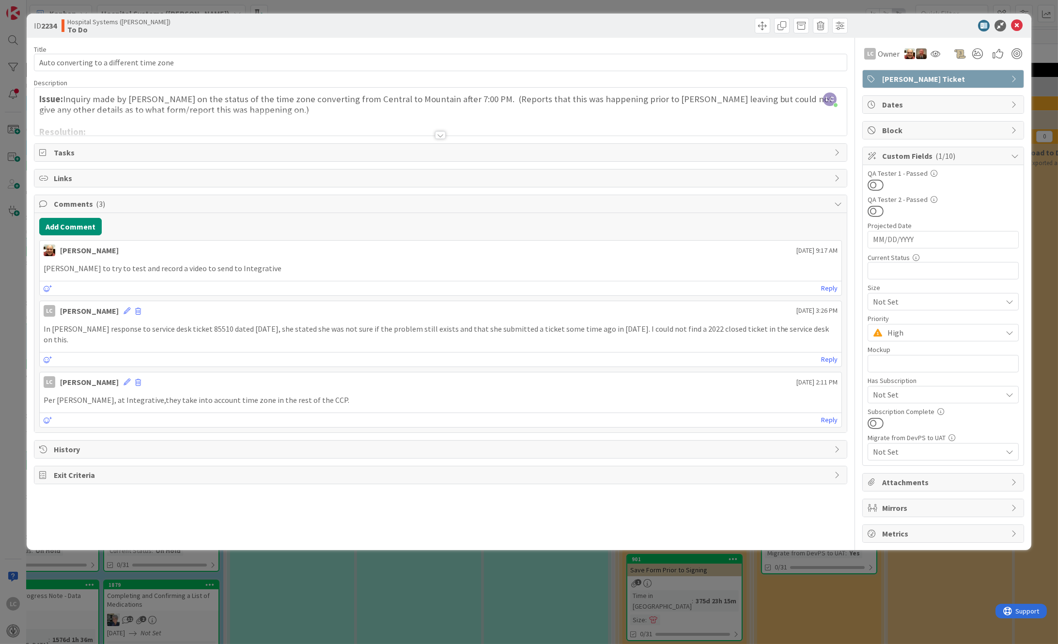
click at [444, 137] on div at bounding box center [440, 135] width 11 height 8
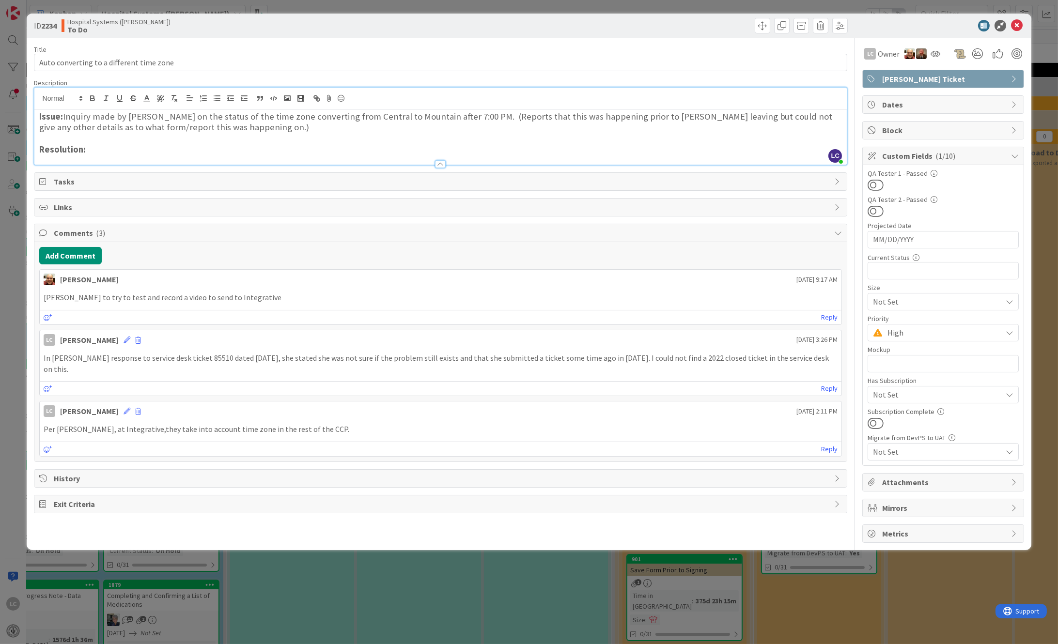
click at [287, 127] on h3 "Issue: Inquiry made by [PERSON_NAME] on the status of the time zone converting …" at bounding box center [440, 122] width 803 height 22
click at [1017, 23] on icon at bounding box center [1017, 26] width 12 height 12
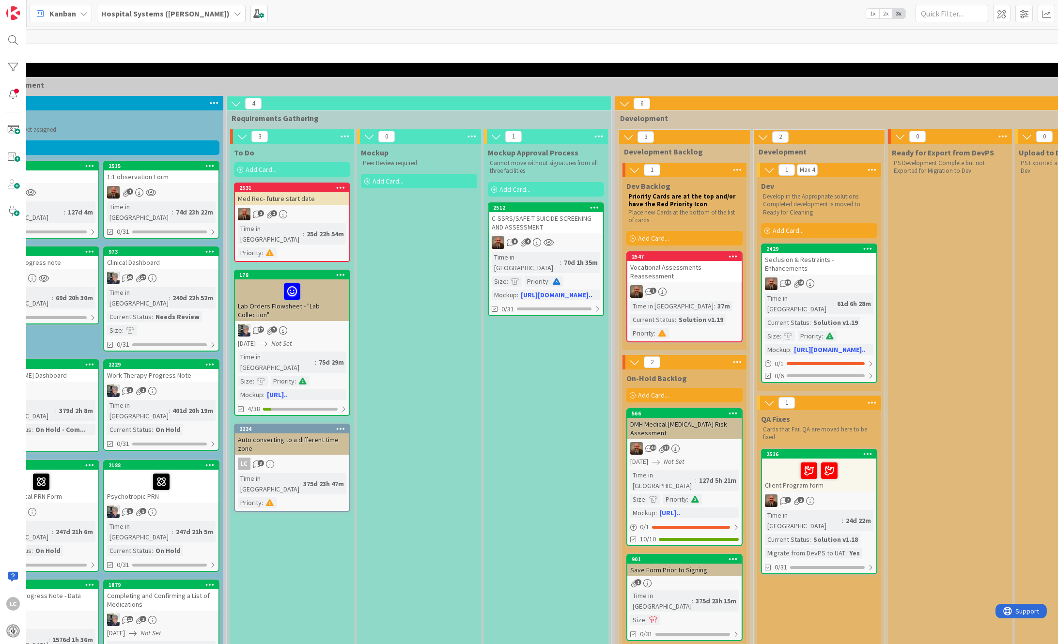
click at [307, 433] on div "Auto converting to a different time zone" at bounding box center [292, 443] width 114 height 21
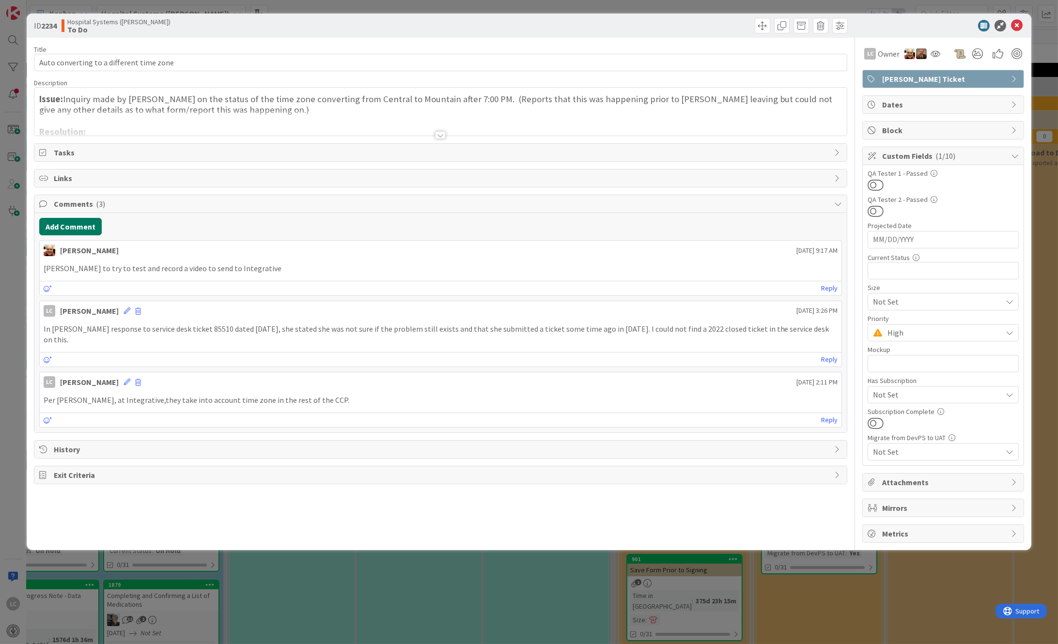
click at [68, 225] on button "Add Comment" at bounding box center [70, 226] width 62 height 17
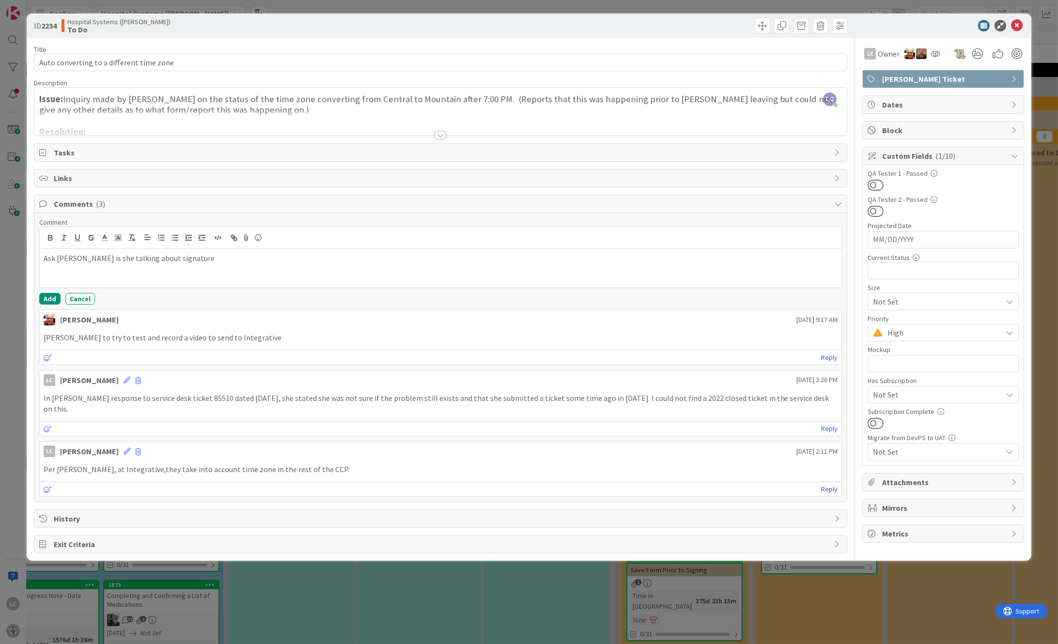
click at [42, 256] on div "Ask [PERSON_NAME] is she talking about signature" at bounding box center [441, 268] width 802 height 39
click at [164, 257] on p "Will ask [PERSON_NAME] is she talking about signature" at bounding box center [441, 258] width 794 height 11
click at [46, 297] on button "Add" at bounding box center [49, 299] width 21 height 12
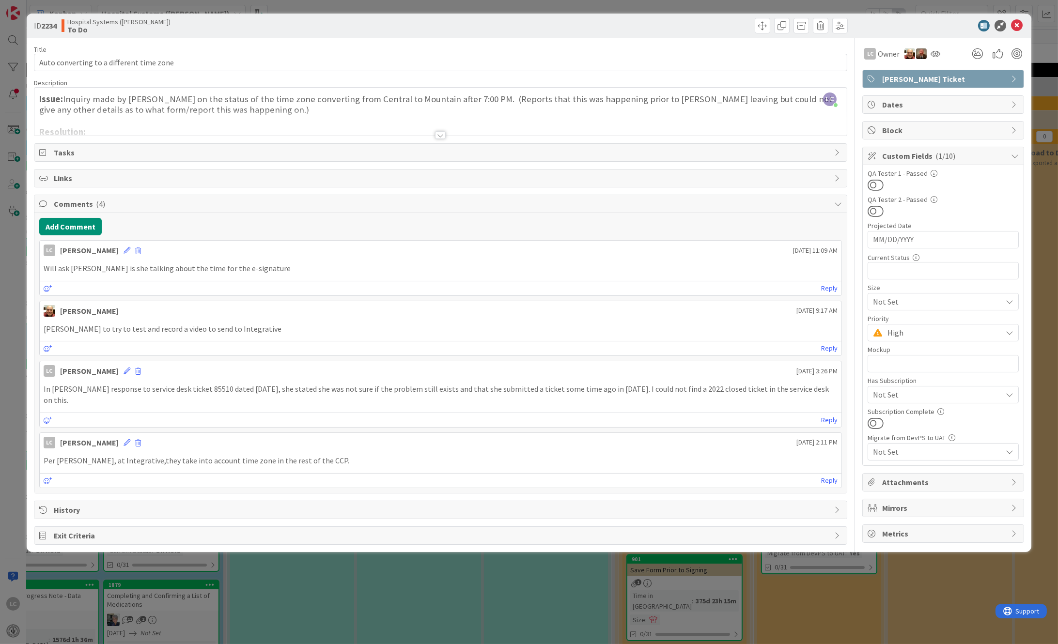
click at [1017, 17] on div "ID 2234 Hospital Systems ([PERSON_NAME]) To Do" at bounding box center [529, 26] width 1005 height 24
click at [1017, 22] on icon at bounding box center [1017, 26] width 12 height 12
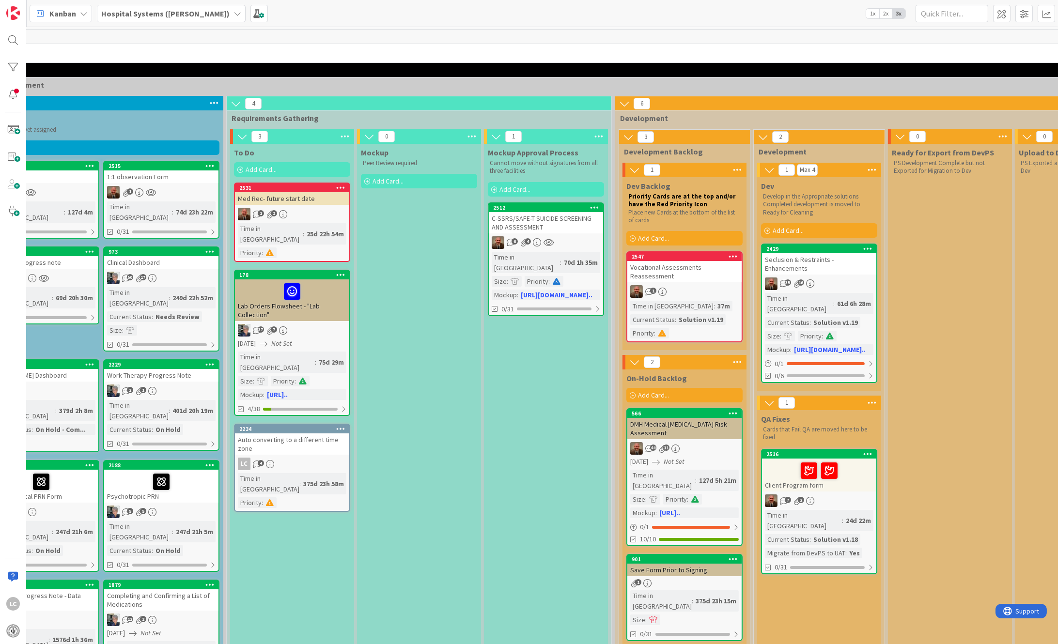
click at [271, 433] on div "Auto converting to a different time zone" at bounding box center [292, 443] width 114 height 21
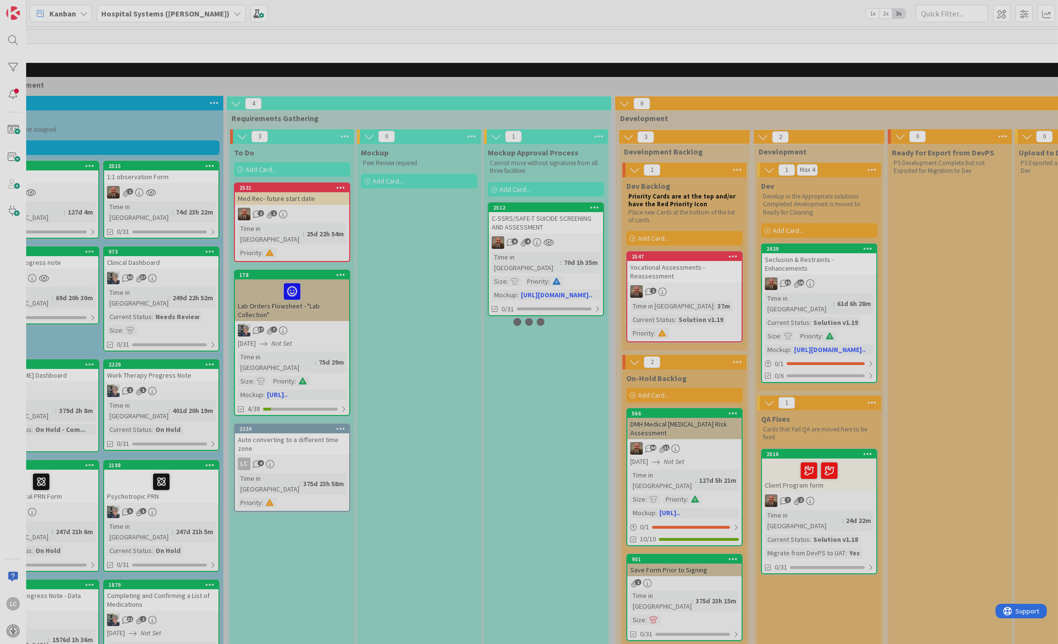
click at [271, 410] on div at bounding box center [529, 322] width 1058 height 644
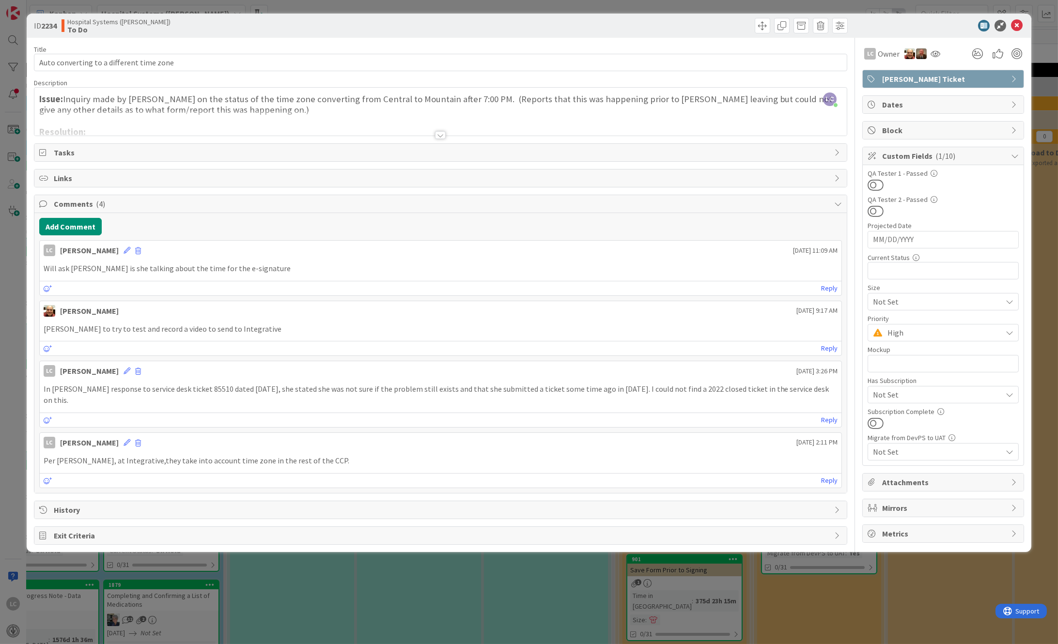
click at [1016, 20] on icon at bounding box center [1017, 26] width 12 height 12
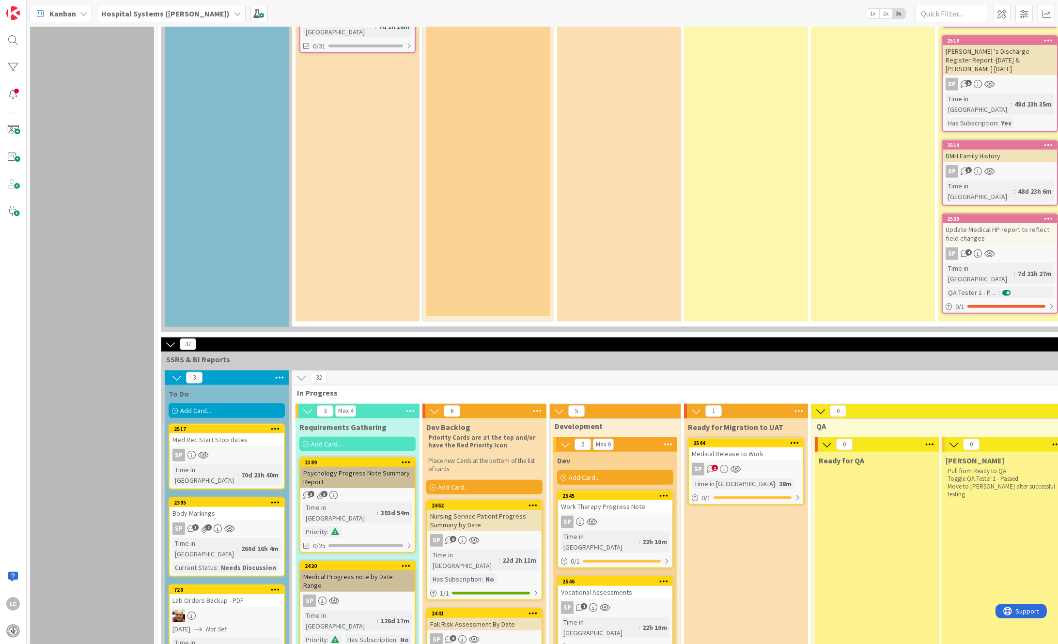
scroll to position [2066, 0]
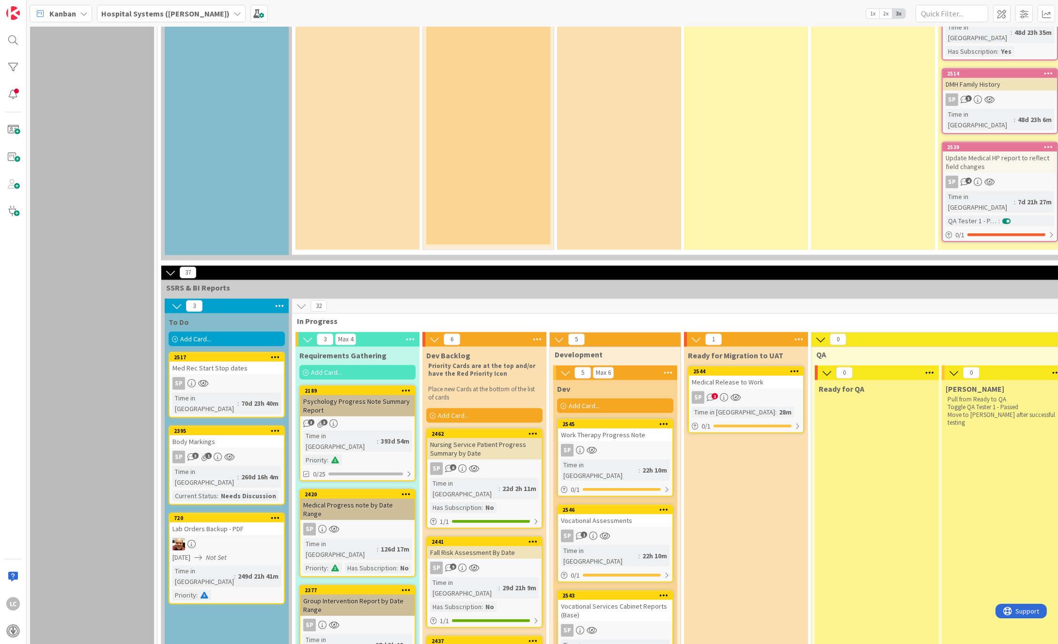
click at [245, 451] on div "SP 3 1" at bounding box center [226, 457] width 114 height 13
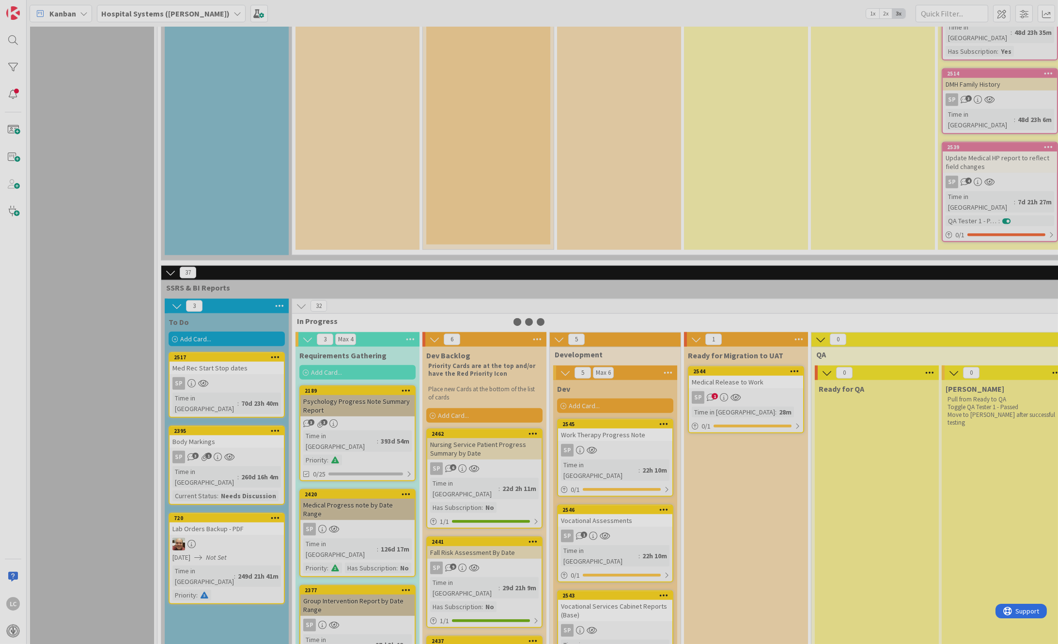
click at [245, 235] on div at bounding box center [529, 322] width 1058 height 644
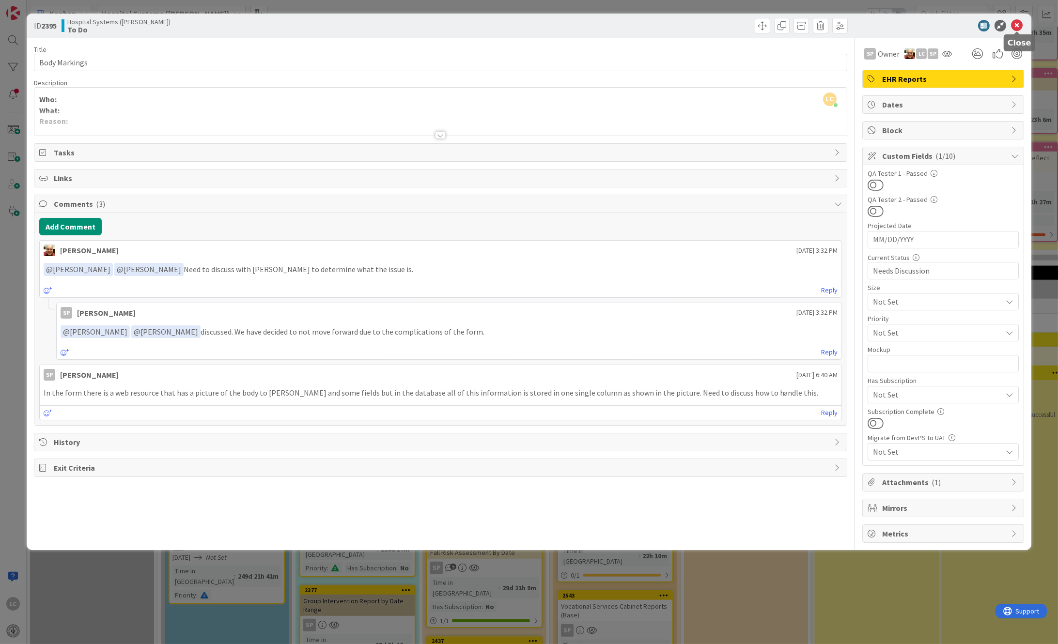
click at [1017, 26] on icon at bounding box center [1017, 26] width 12 height 12
